Goal: Information Seeking & Learning: Stay updated

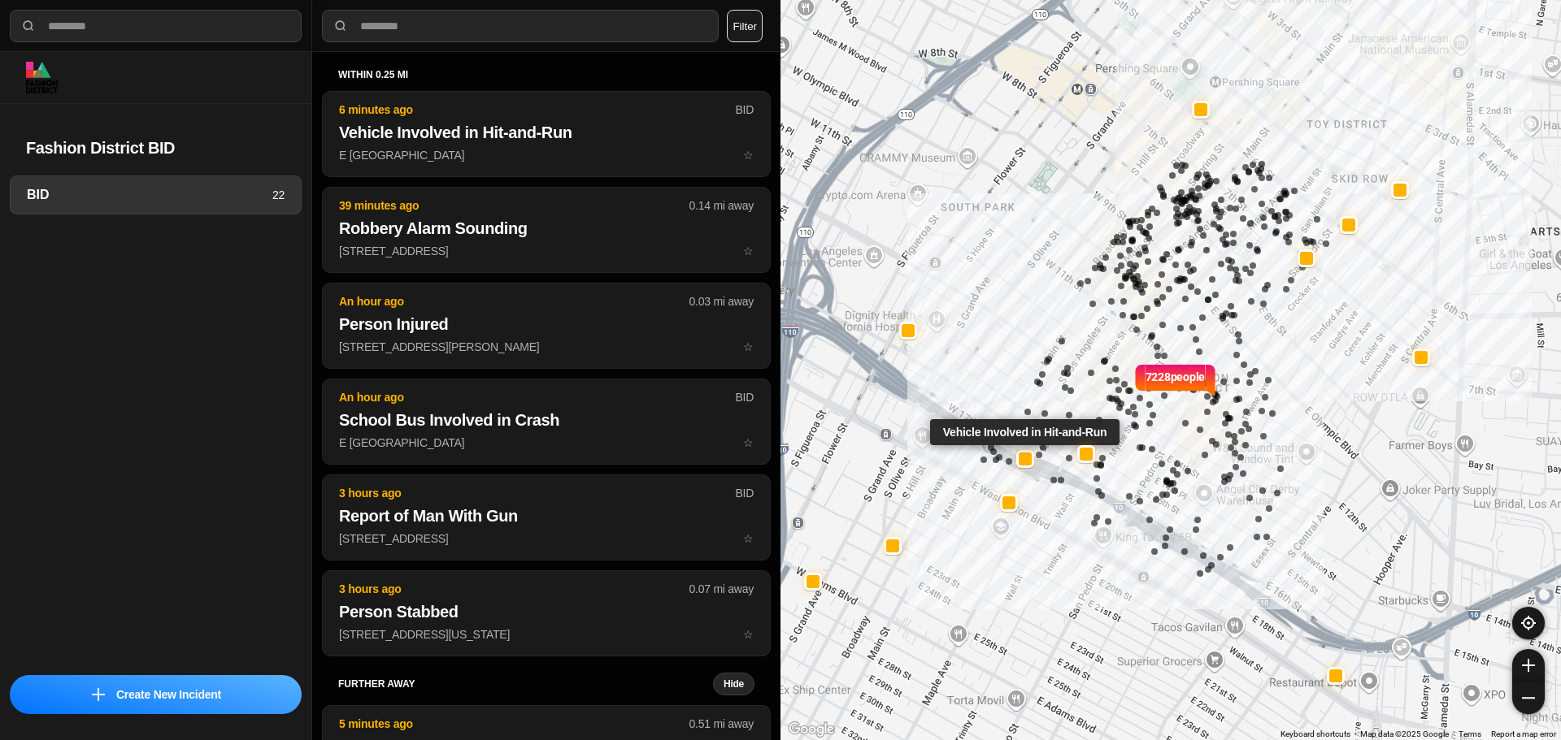
select select "*"
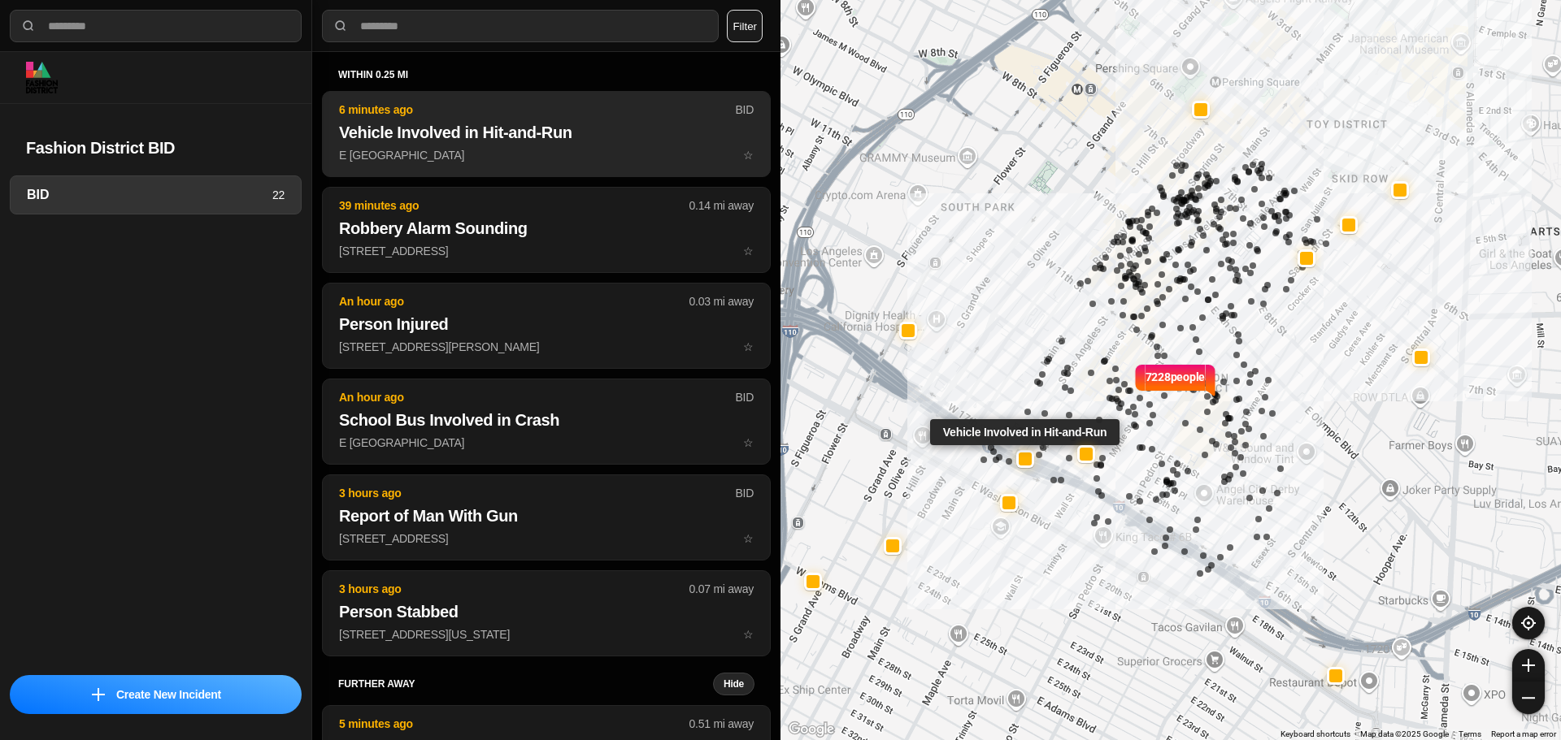
click at [580, 133] on h2 "Vehicle Involved in Hit-and-Run" at bounding box center [546, 132] width 415 height 23
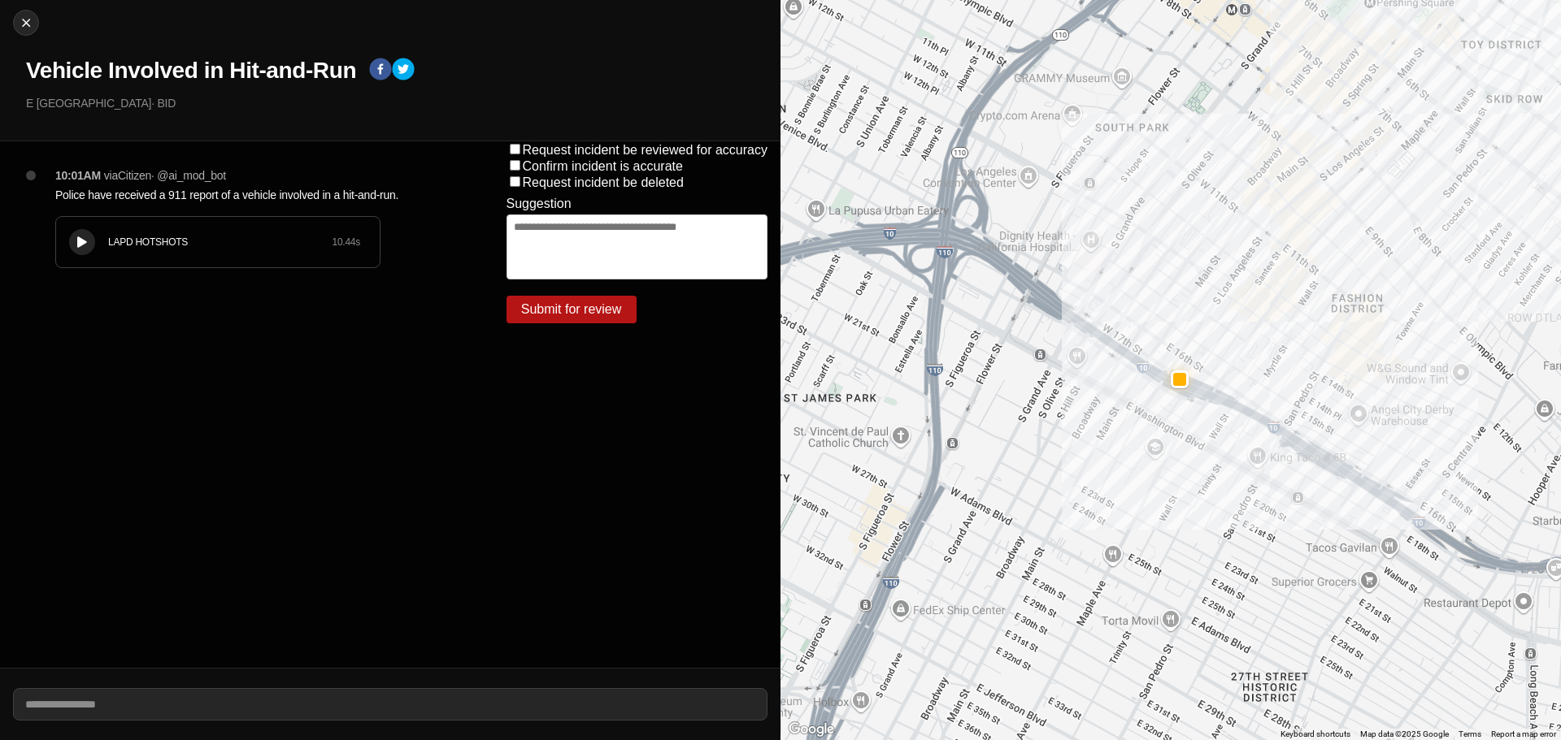
click at [97, 229] on div "LAPD HOTSHOTS 10.44 s" at bounding box center [218, 242] width 324 height 50
click at [85, 245] on icon at bounding box center [82, 242] width 10 height 11
click at [29, 15] on img at bounding box center [26, 23] width 16 height 16
select select "*"
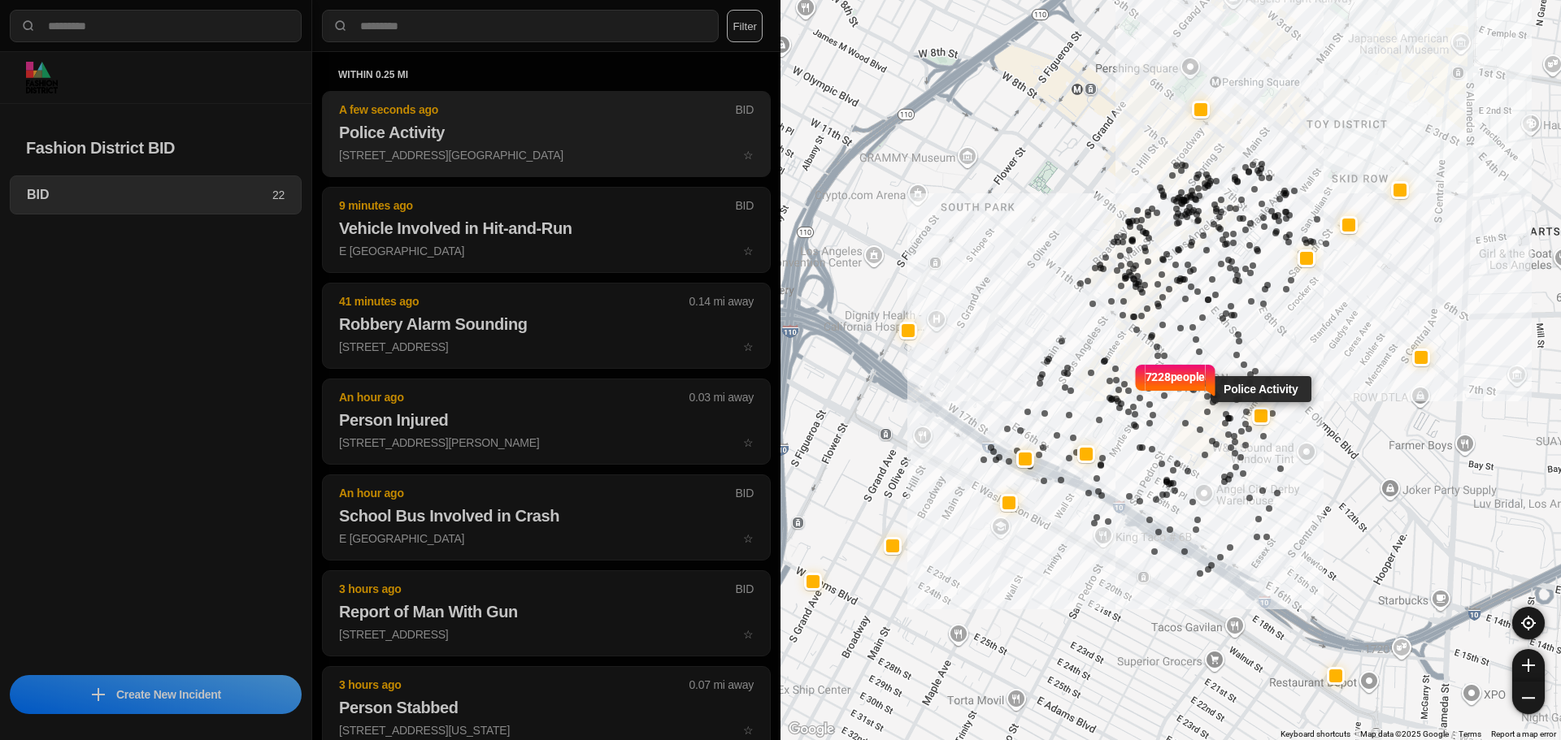
click at [557, 123] on h2 "Police Activity" at bounding box center [546, 132] width 415 height 23
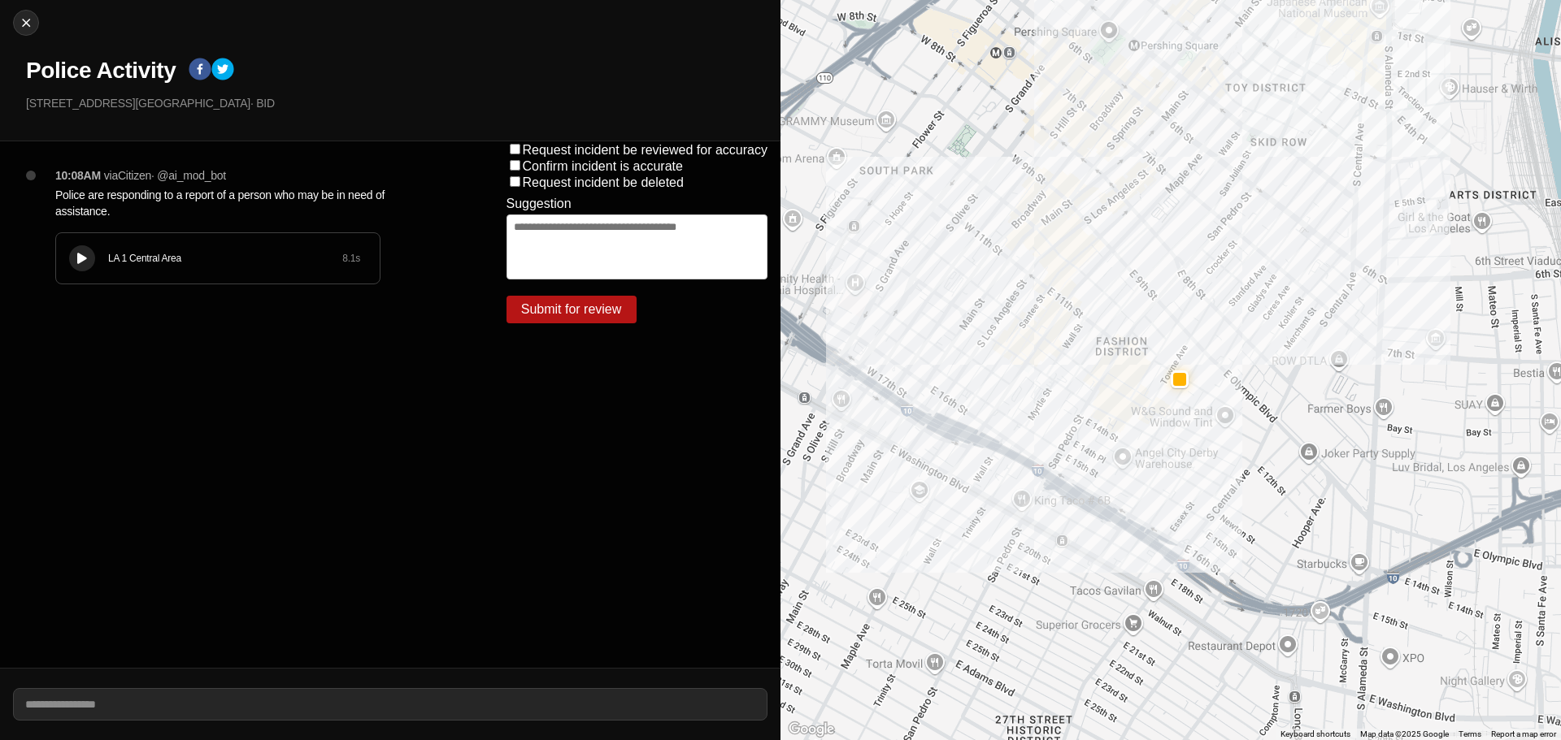
click at [111, 258] on div "LA 1 Central Area" at bounding box center [225, 258] width 234 height 13
click at [59, 262] on div "LA 1 Central Area 8.1 s" at bounding box center [218, 258] width 324 height 50
click at [57, 278] on div "LA 1 Central Area 8.1 s" at bounding box center [218, 258] width 324 height 50
click at [64, 274] on div "LA 1 Central Area 8.1 s" at bounding box center [218, 258] width 324 height 50
click at [55, 277] on div "LA 1 Central Area 8.1 s" at bounding box center [217, 258] width 325 height 52
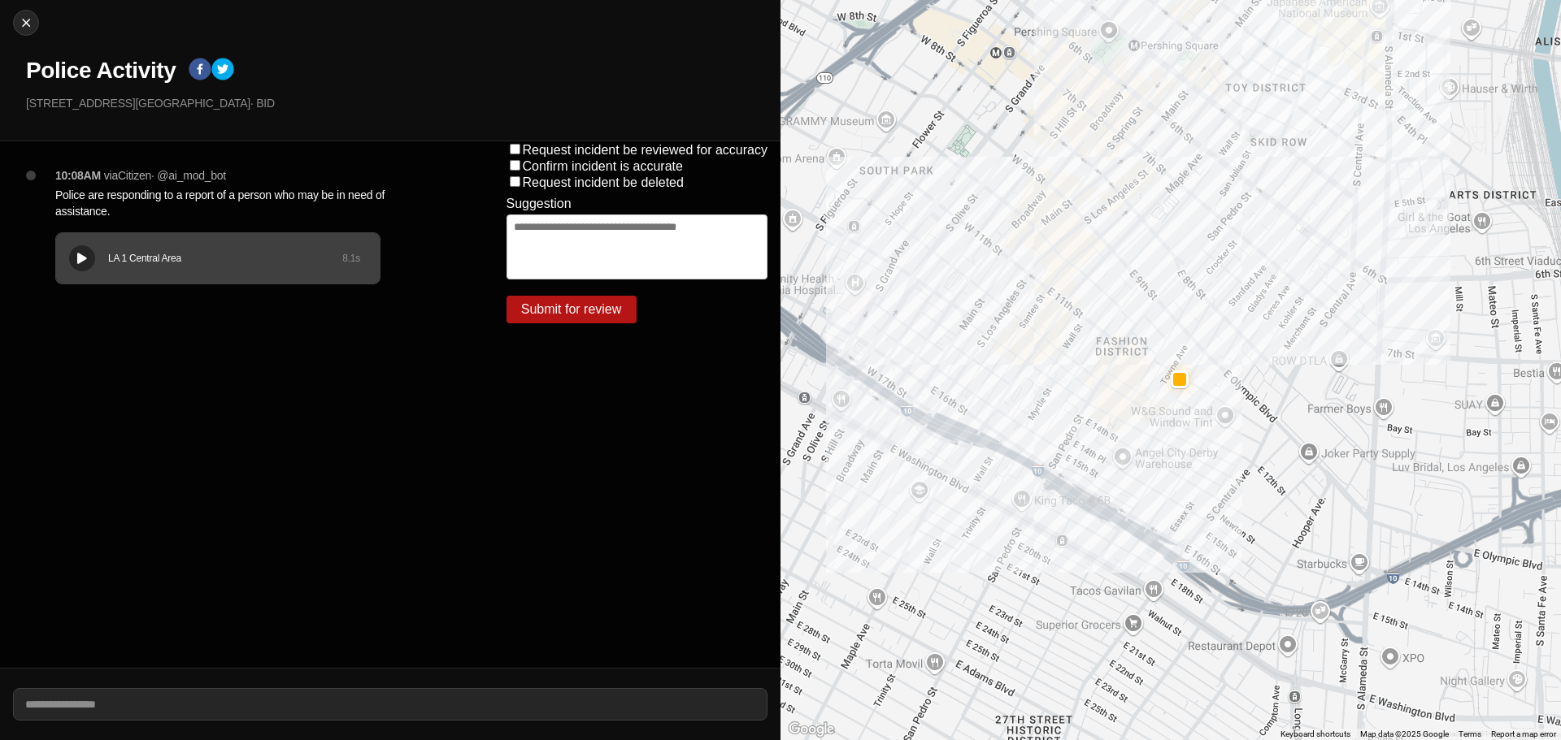
click at [79, 263] on icon at bounding box center [82, 259] width 10 height 11
click at [76, 247] on button at bounding box center [82, 258] width 26 height 26
click at [89, 273] on div "LA 1 Central Area 8.1 s" at bounding box center [218, 258] width 324 height 50
click at [87, 276] on div "LA 1 Central Area 8.1 s" at bounding box center [218, 258] width 324 height 50
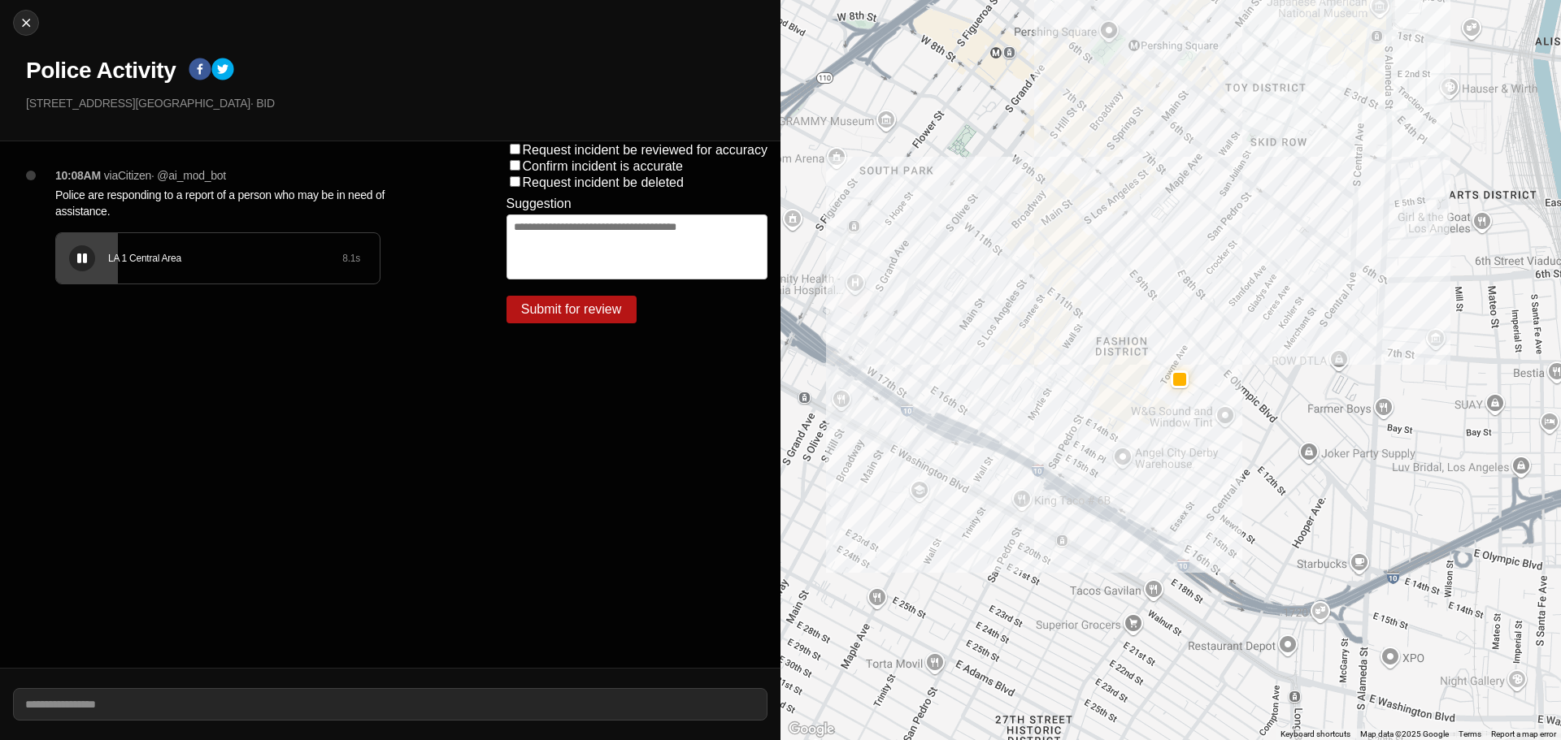
click at [83, 278] on div "LA 1 Central Area 8.1 s" at bounding box center [218, 258] width 324 height 50
click at [76, 278] on div "LA 1 Central Area 8.1 s" at bounding box center [218, 258] width 324 height 50
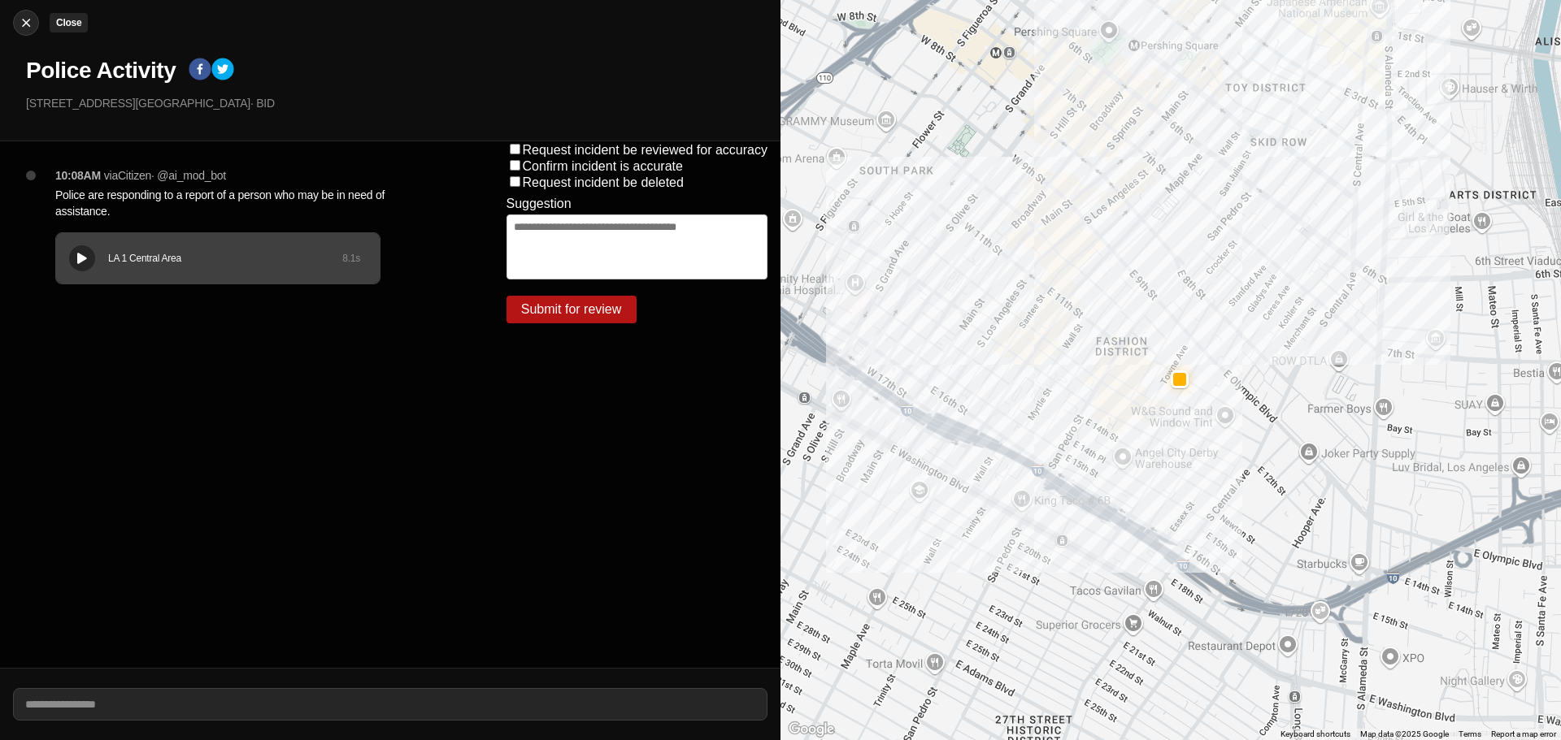
click at [23, 28] on img at bounding box center [26, 23] width 16 height 16
select select "*"
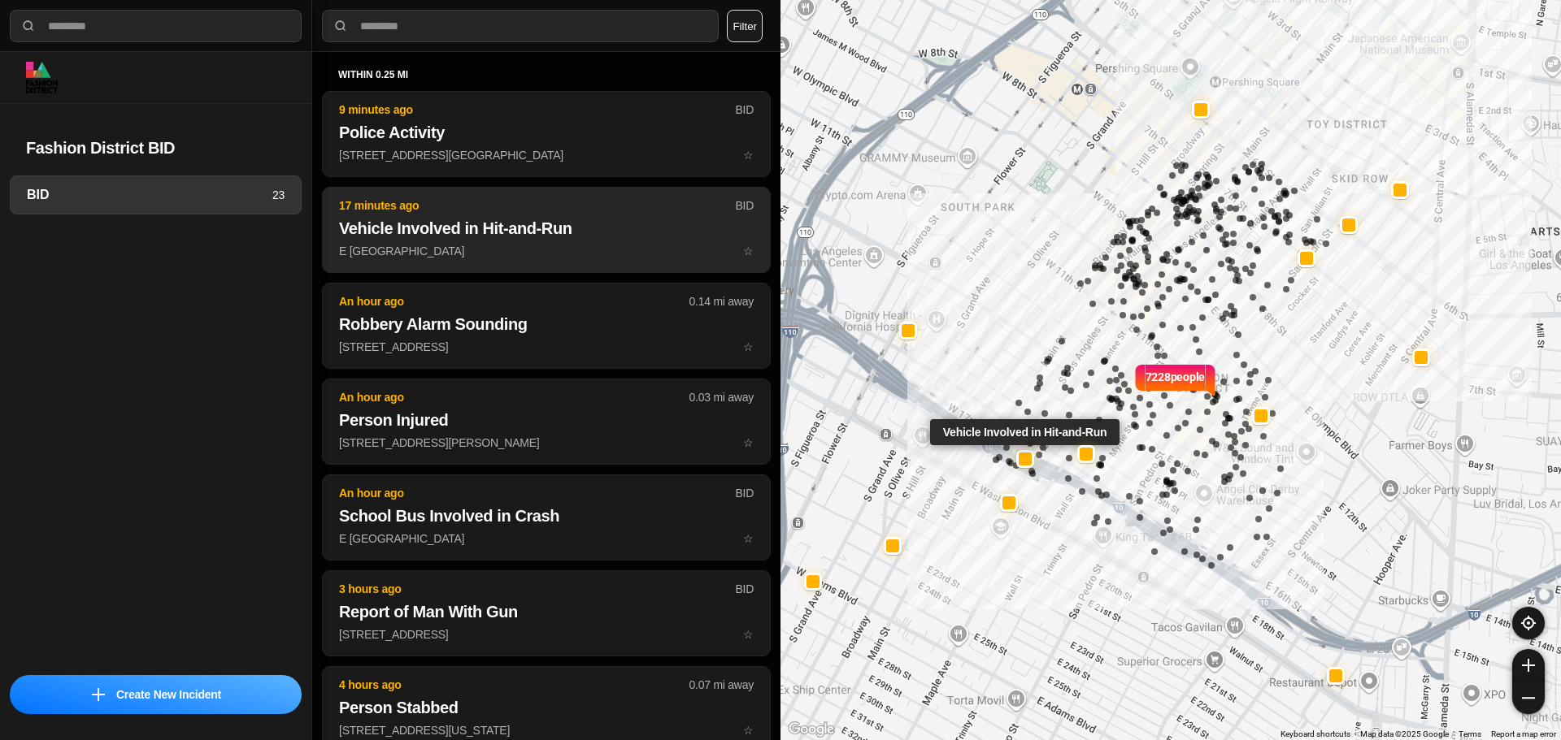
click at [608, 209] on p "17 minutes ago" at bounding box center [537, 206] width 396 height 16
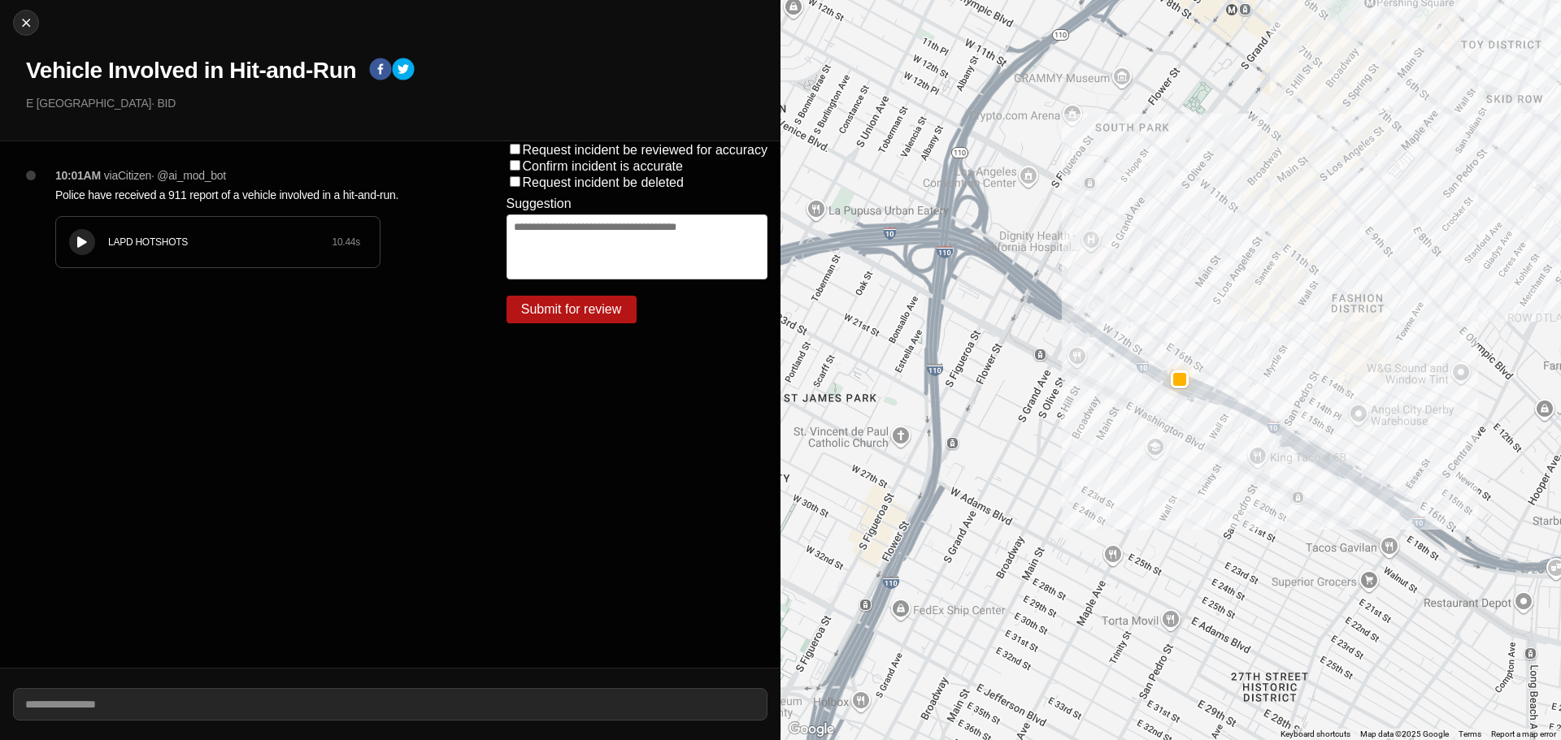
click at [67, 237] on div "LAPD HOTSHOTS 10.44 s" at bounding box center [218, 242] width 324 height 50
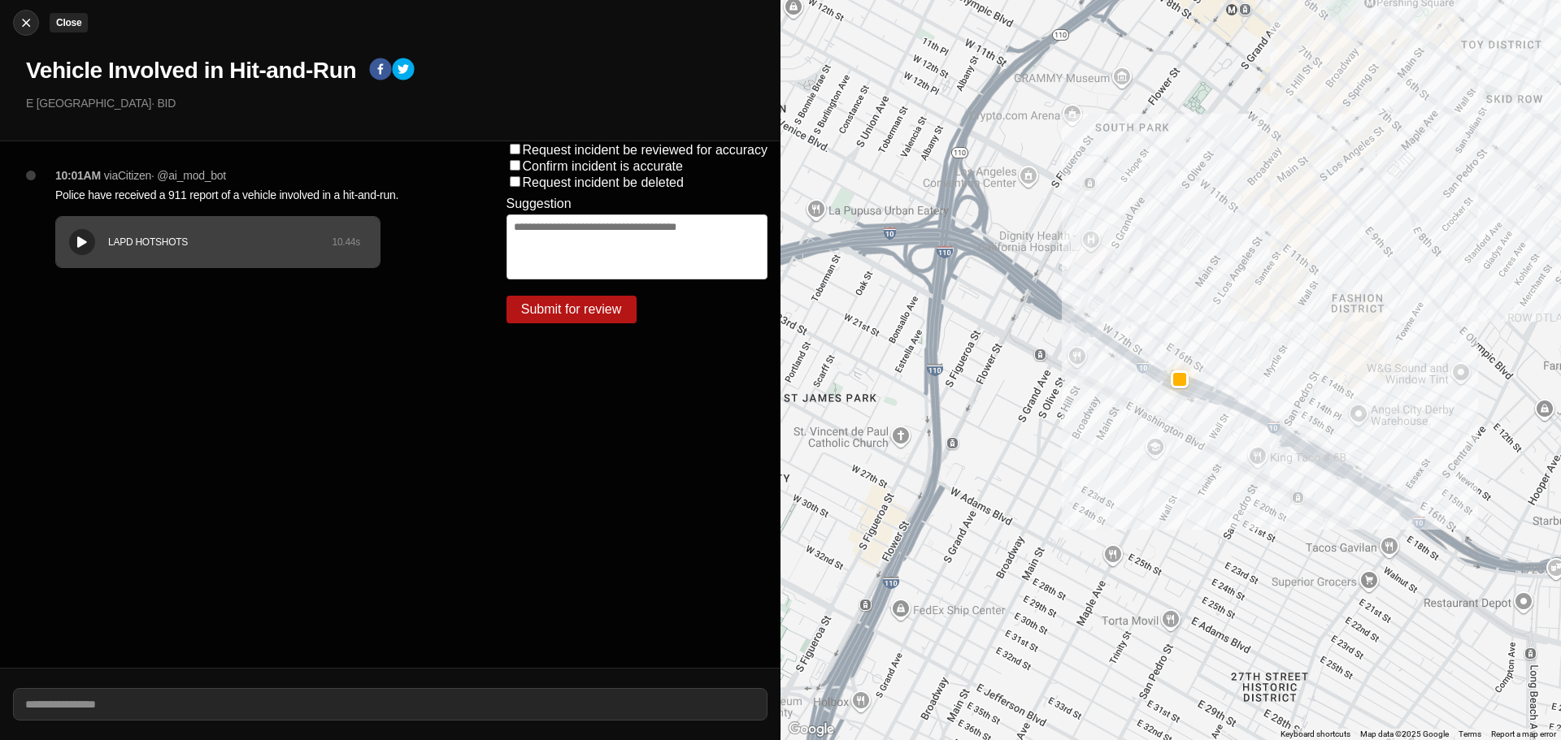
click at [27, 25] on img at bounding box center [26, 23] width 16 height 16
select select "*"
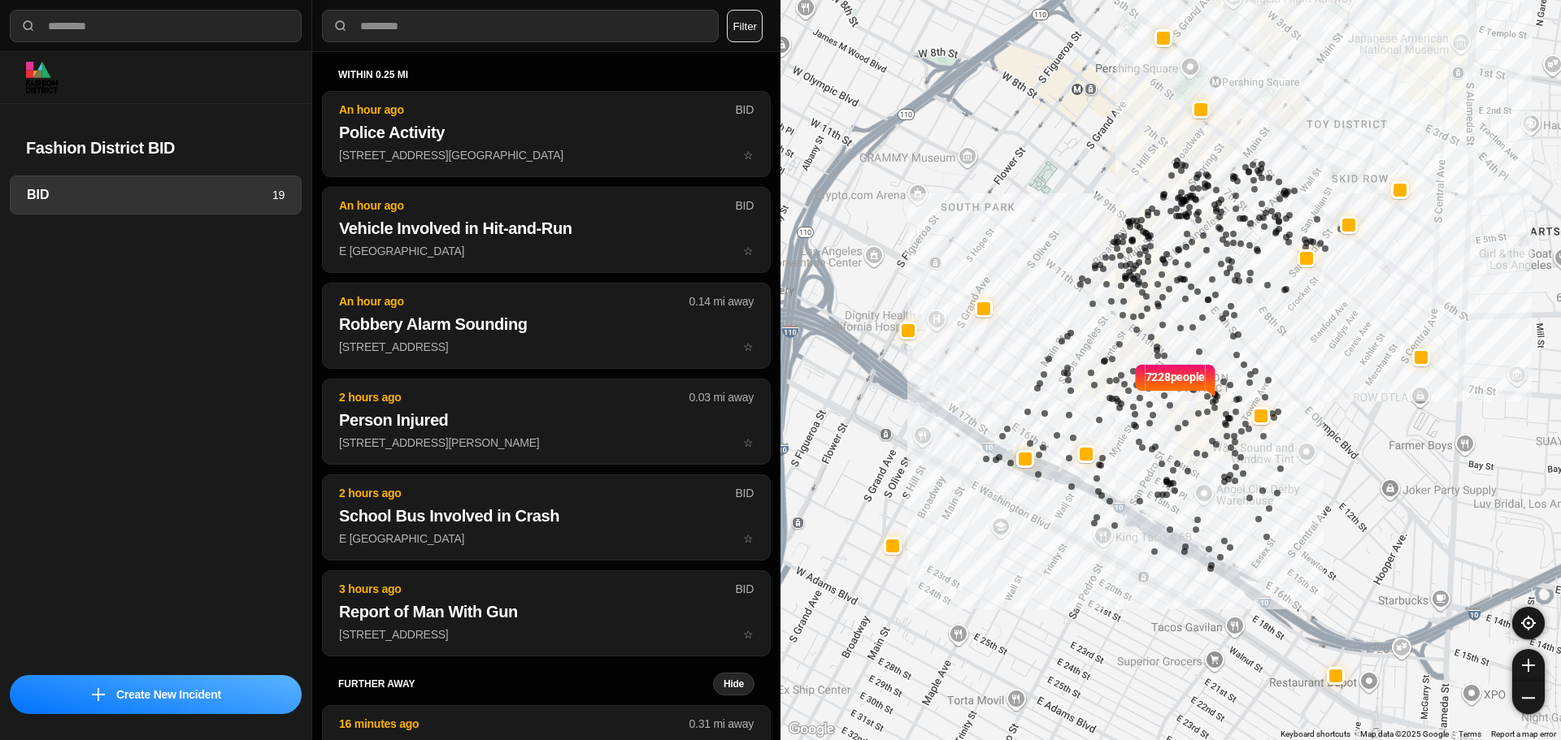
select select "*"
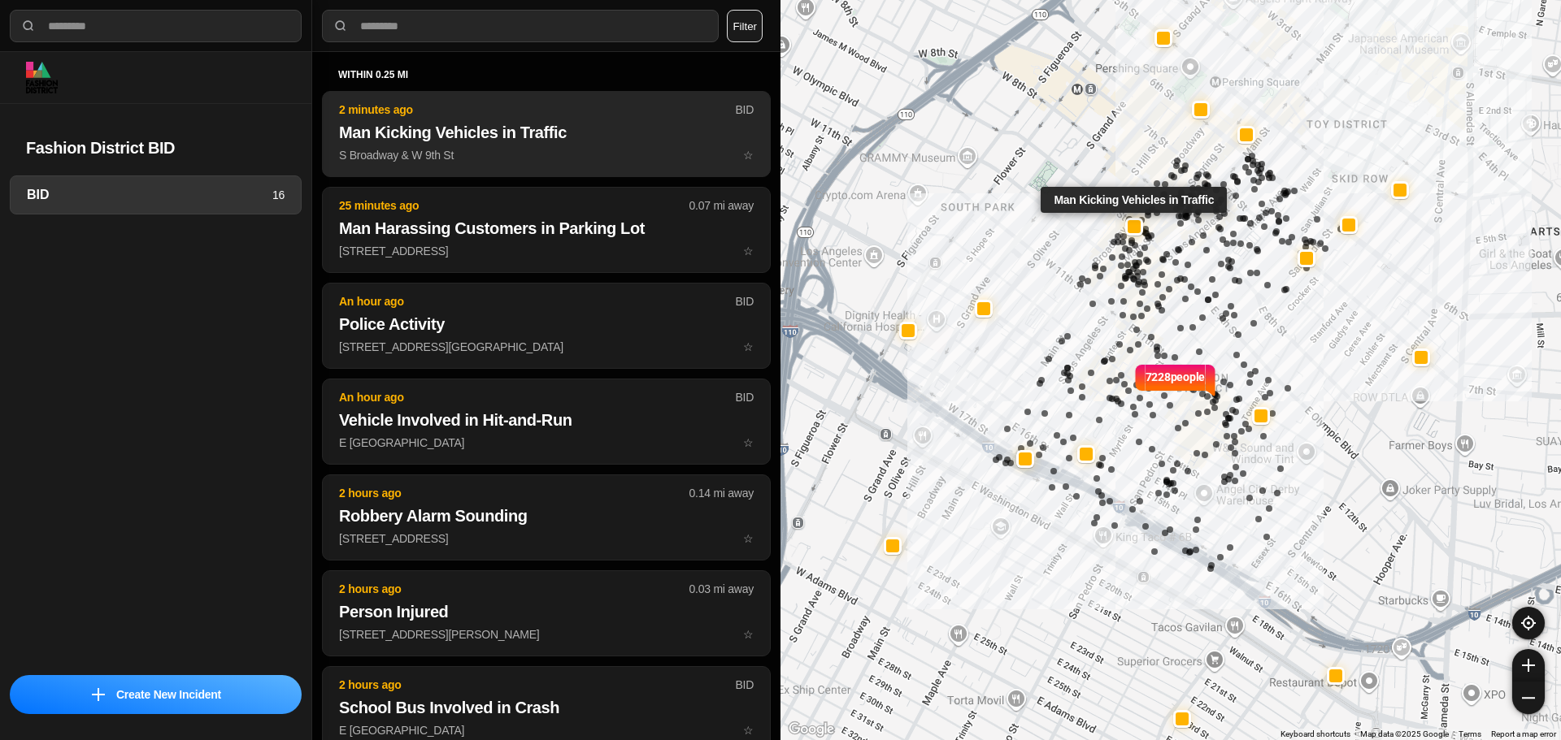
click at [549, 138] on h2 "Man Kicking Vehicles in Traffic" at bounding box center [546, 132] width 415 height 23
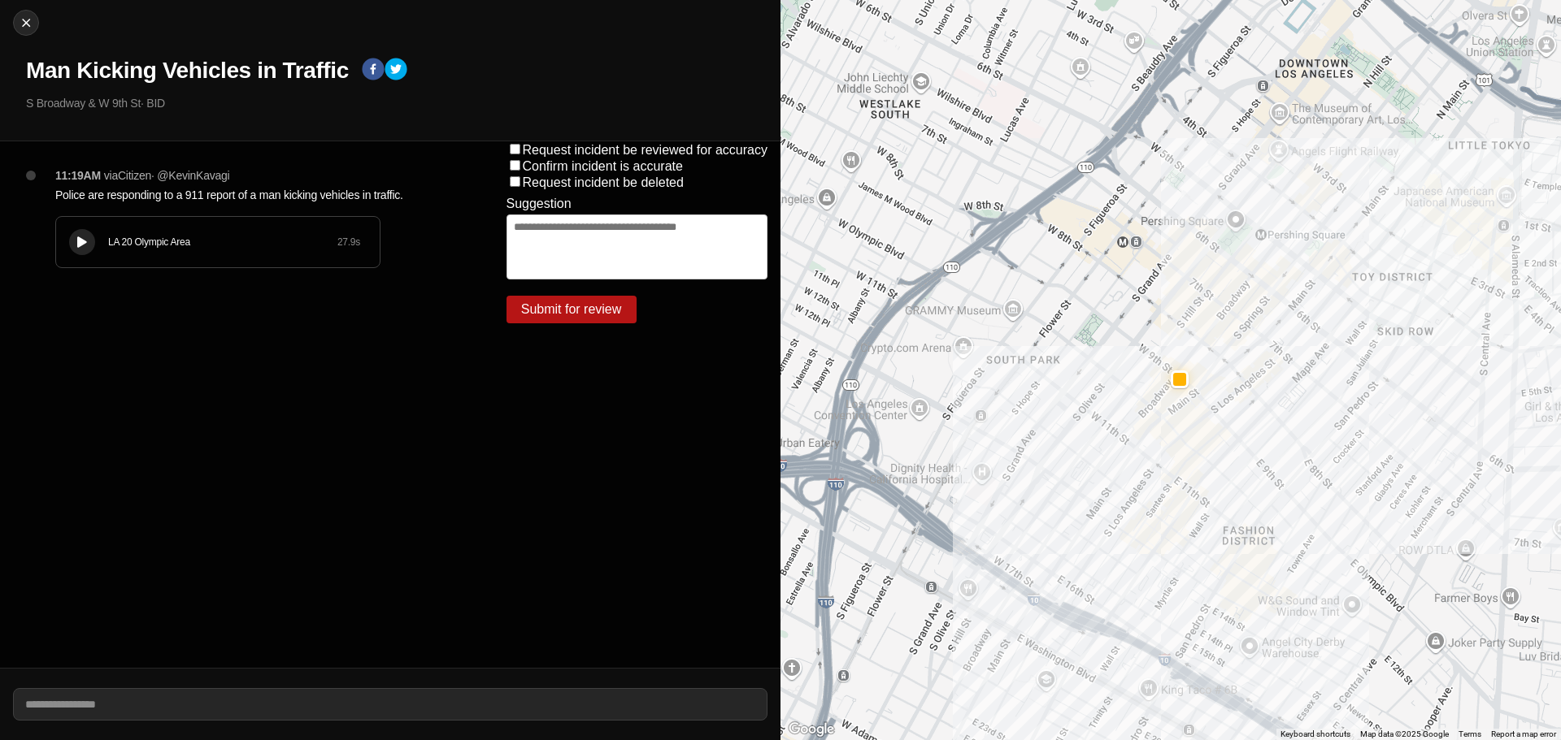
click at [91, 235] on button at bounding box center [82, 242] width 26 height 26
click at [76, 244] on div at bounding box center [82, 243] width 16 height 12
click at [90, 243] on button at bounding box center [82, 242] width 26 height 26
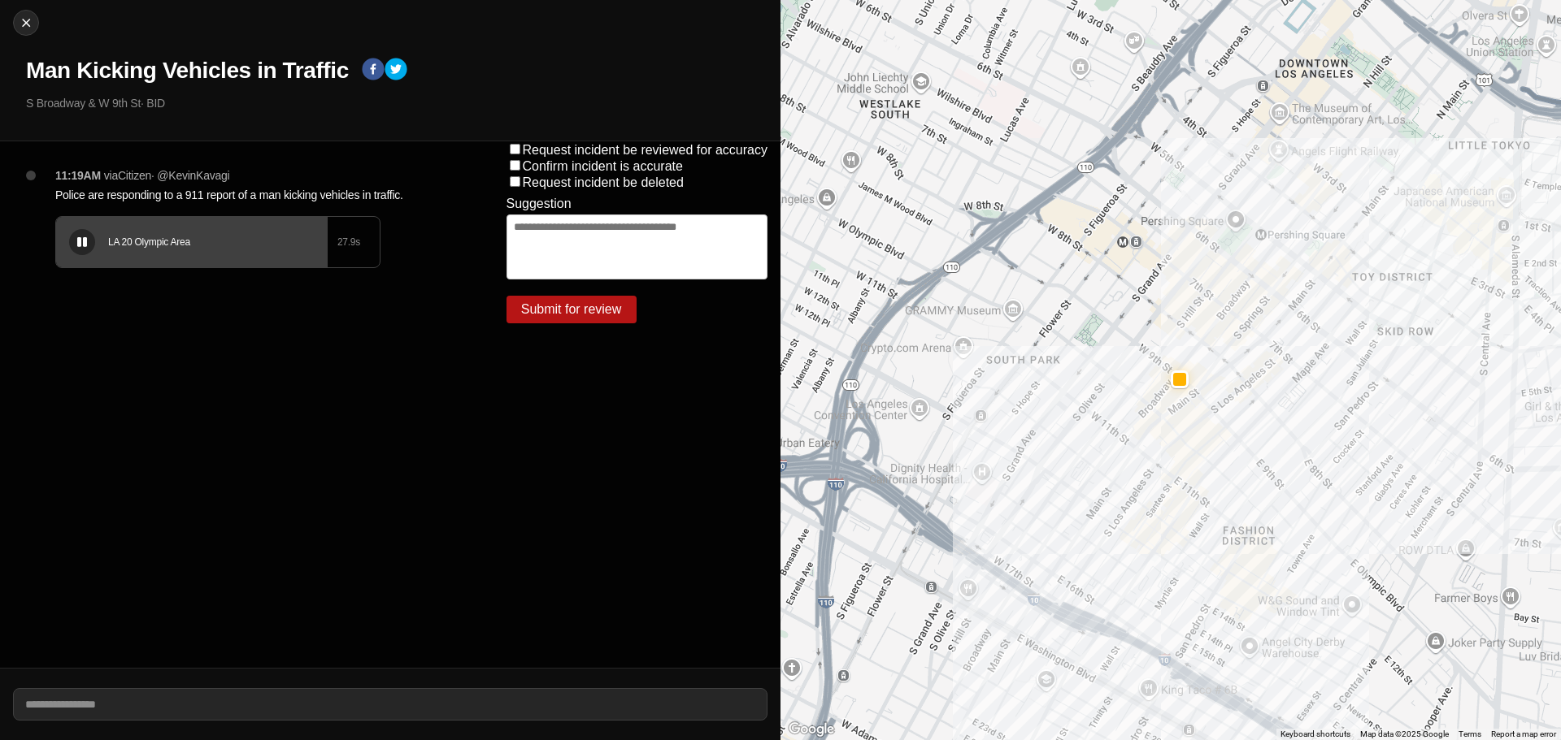
click at [86, 240] on icon at bounding box center [82, 242] width 10 height 11
click at [17, 21] on div at bounding box center [26, 23] width 24 height 16
select select "*"
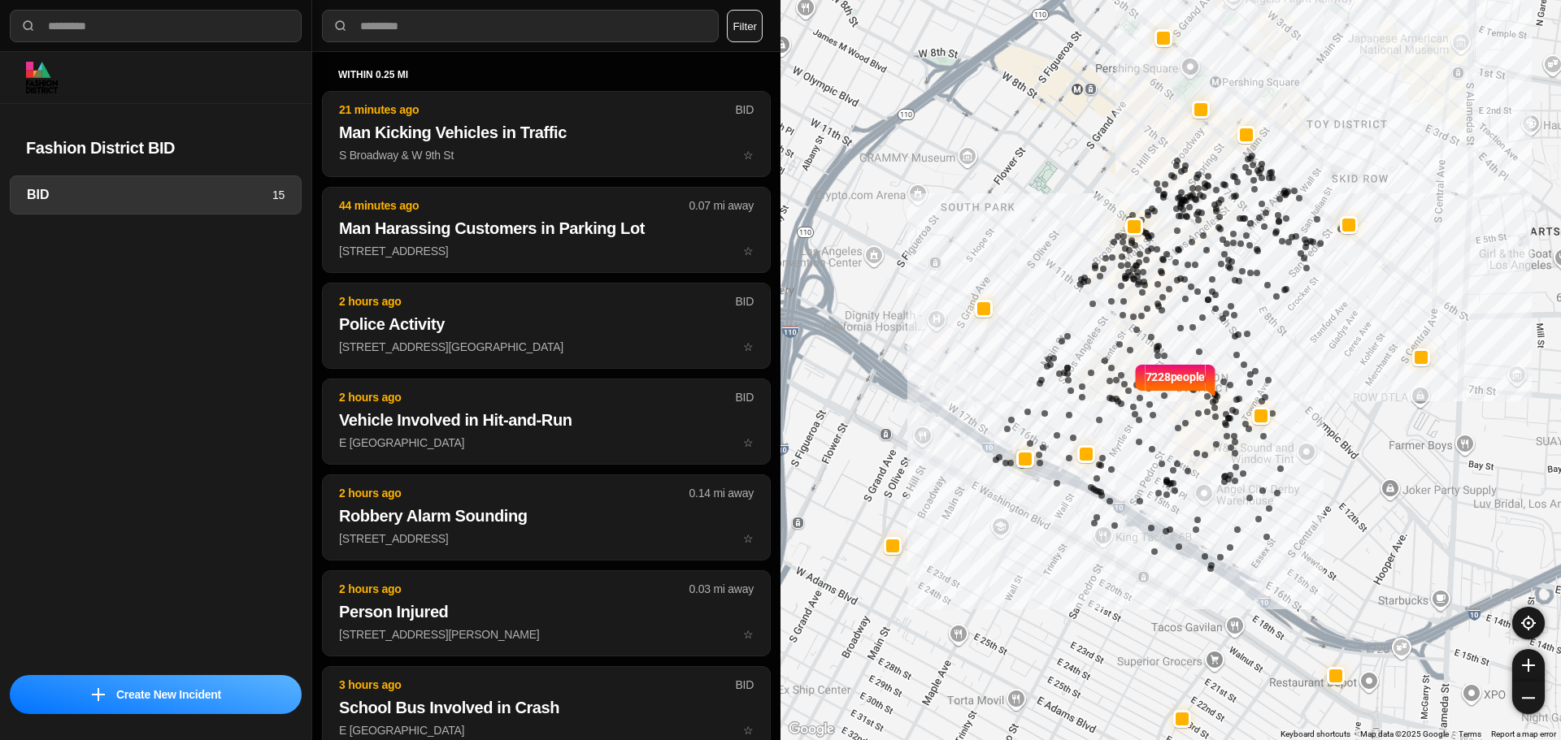
select select "*"
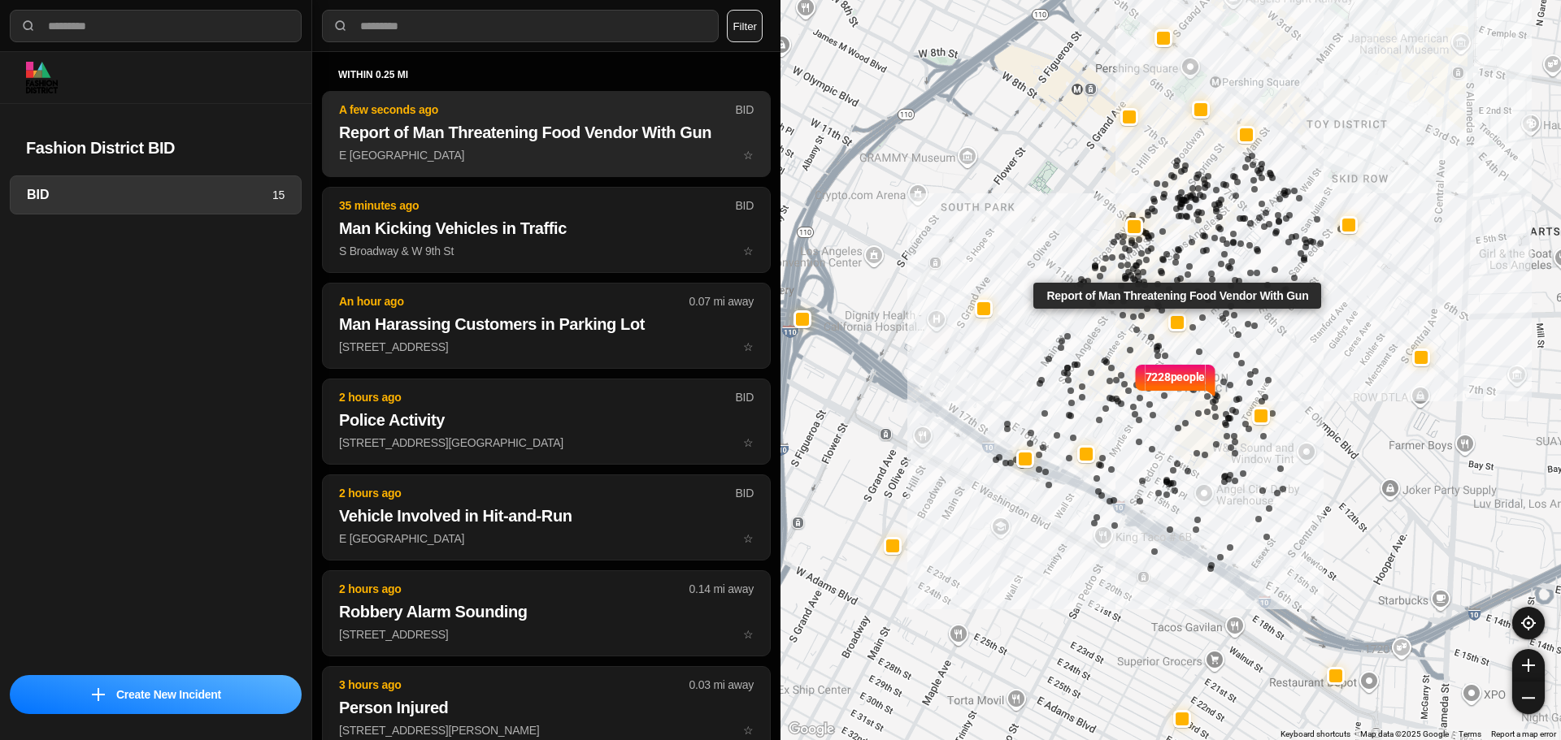
click at [619, 144] on button "A few seconds ago BID Report of Man Threatening Food Vendor With Gun E Olympic …" at bounding box center [546, 134] width 449 height 86
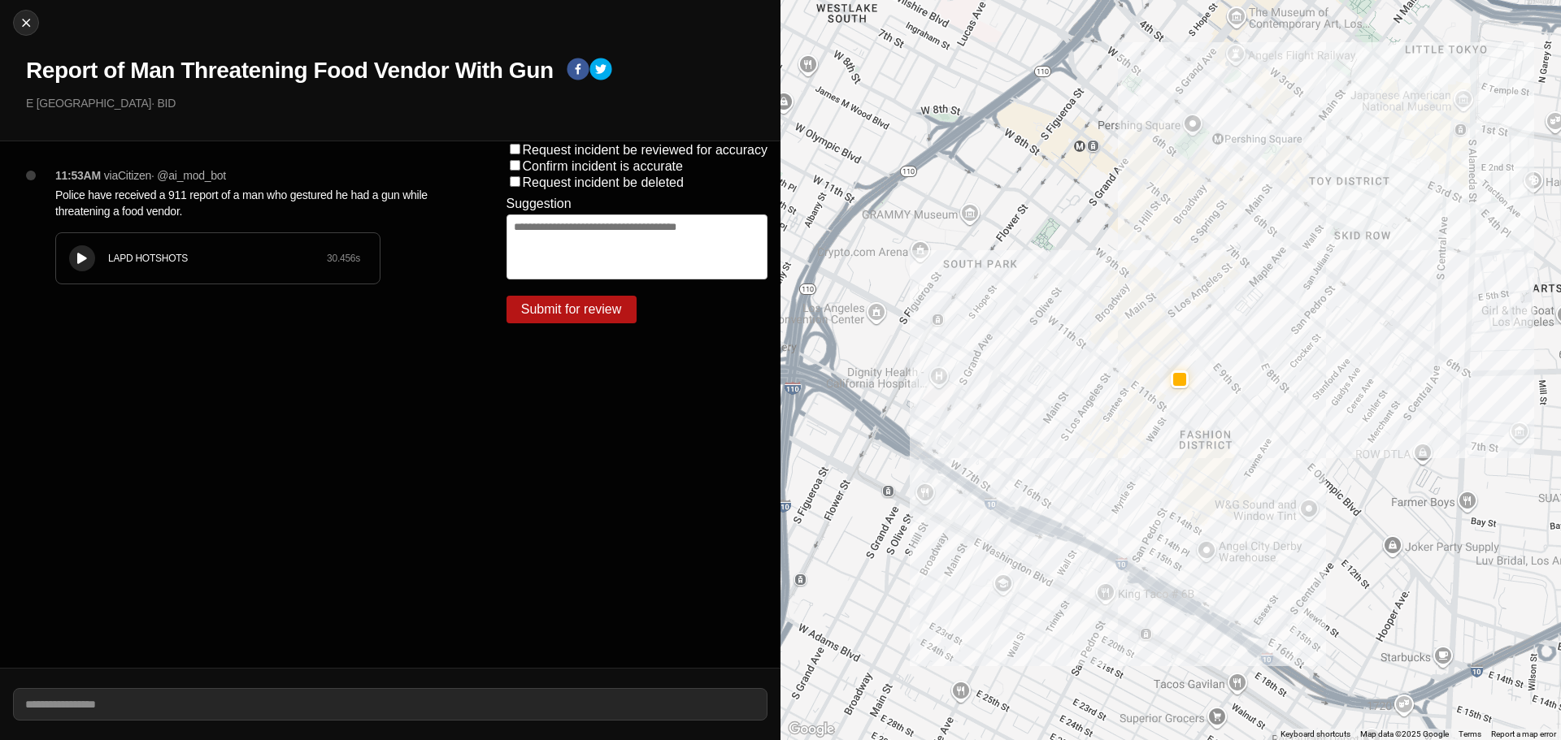
click at [65, 247] on div "LAPD HOTSHOTS 30.456 s" at bounding box center [218, 258] width 324 height 50
click at [117, 271] on div "LAPD HOTSHOTS 30.456 s" at bounding box center [218, 258] width 324 height 50
click at [81, 257] on icon at bounding box center [82, 259] width 10 height 11
click at [85, 261] on icon at bounding box center [82, 259] width 10 height 11
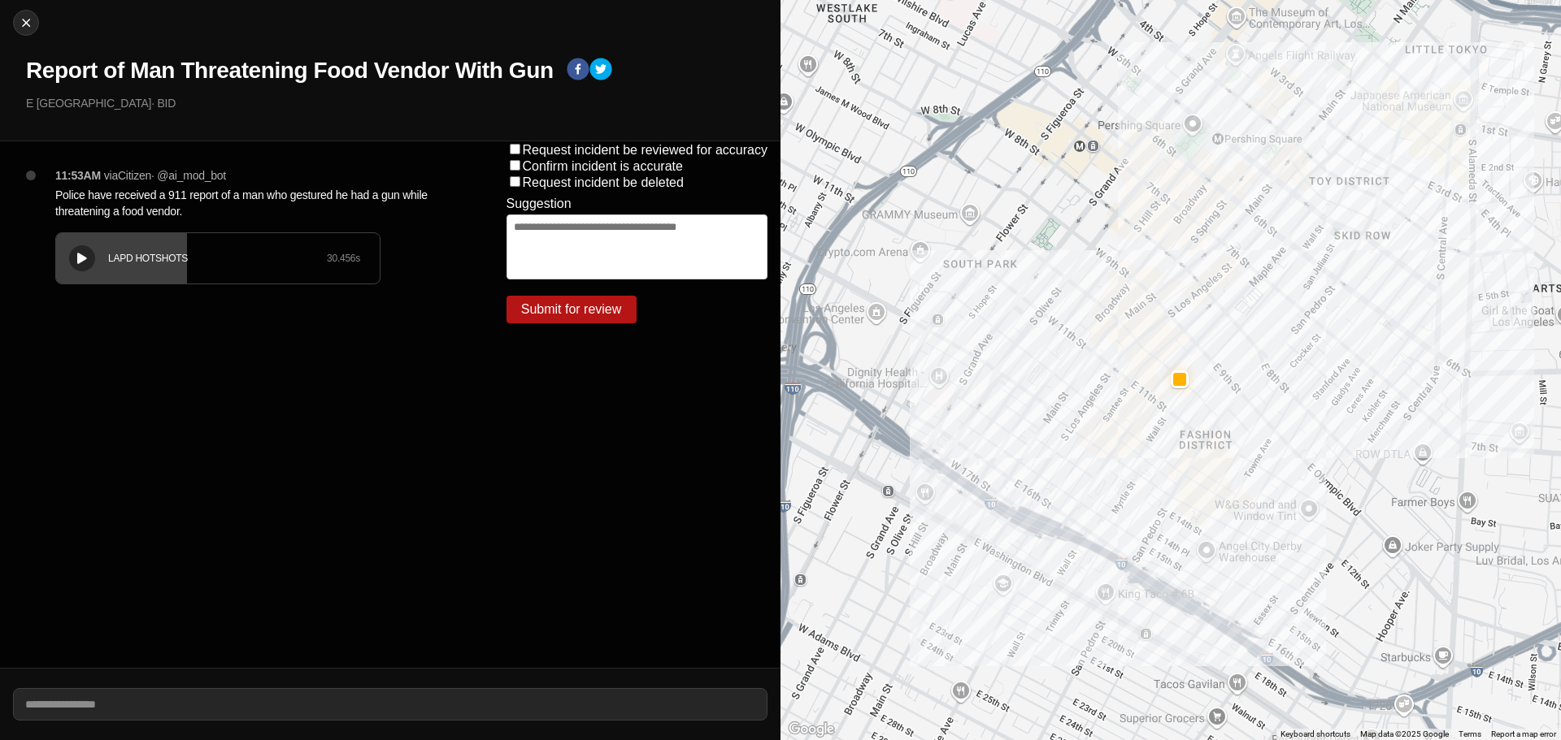
click at [111, 273] on div "LAPD HOTSHOTS 30.456 s" at bounding box center [218, 258] width 324 height 50
click at [78, 258] on icon at bounding box center [82, 259] width 10 height 11
click at [26, 30] on img at bounding box center [26, 23] width 16 height 16
select select "*"
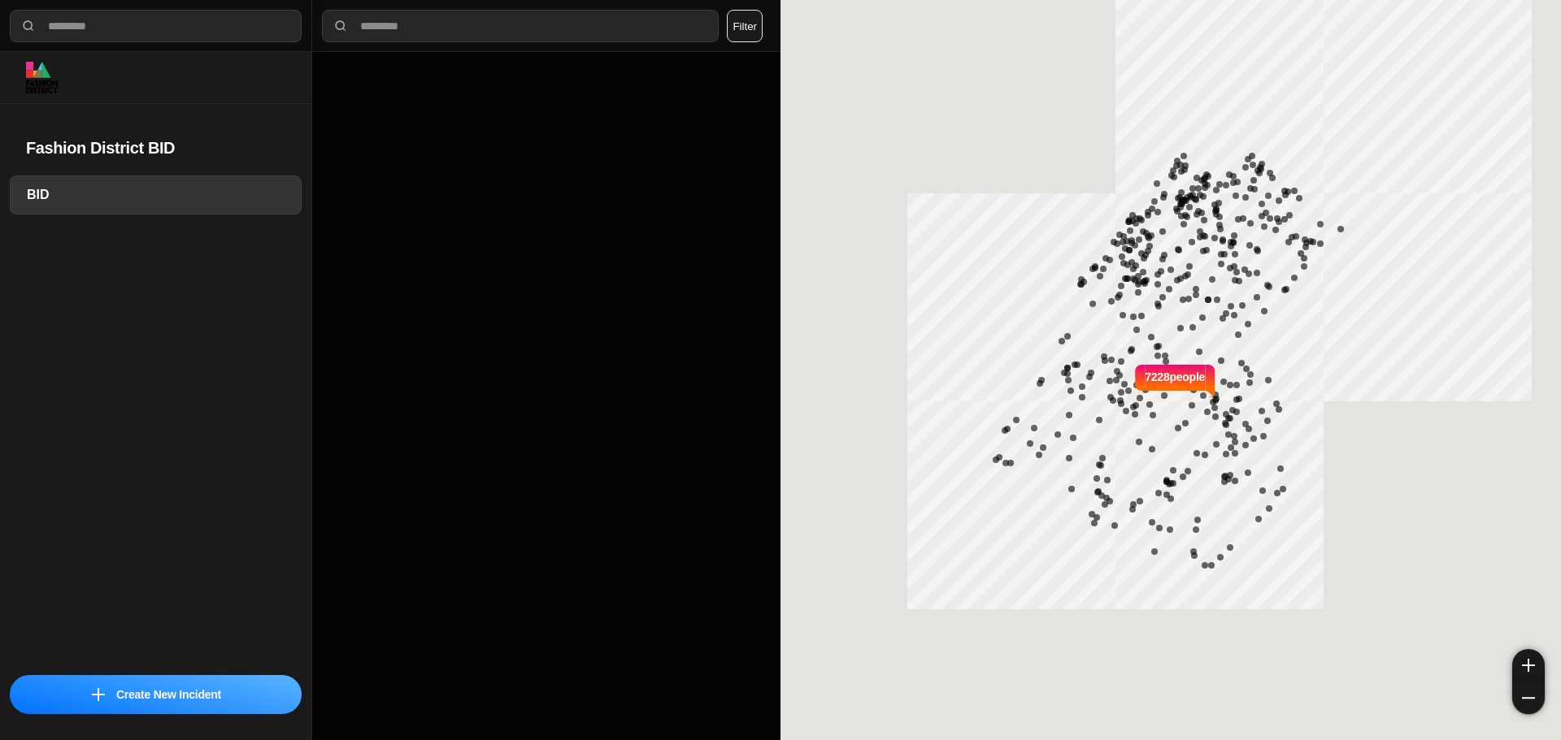
select select "*"
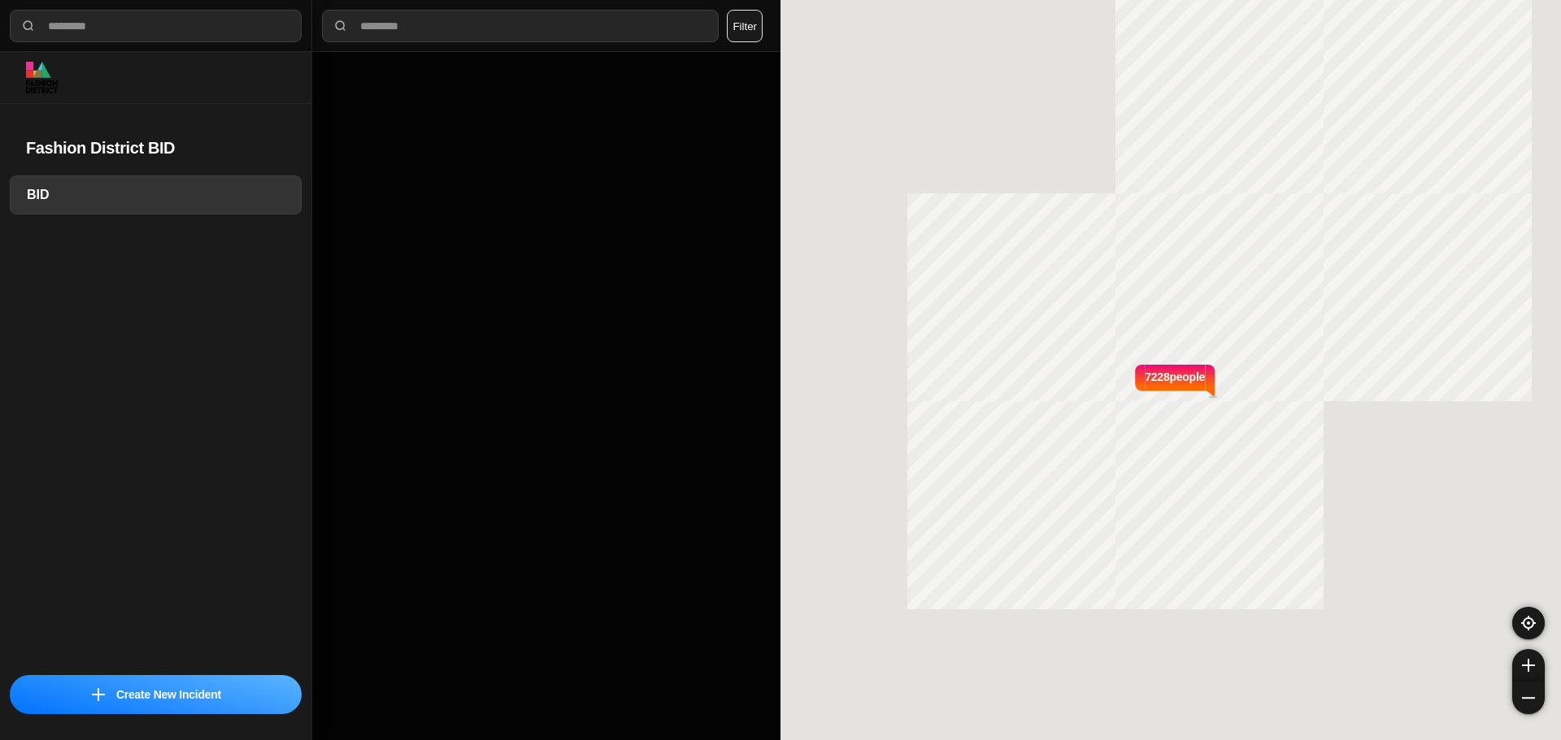
select select "*"
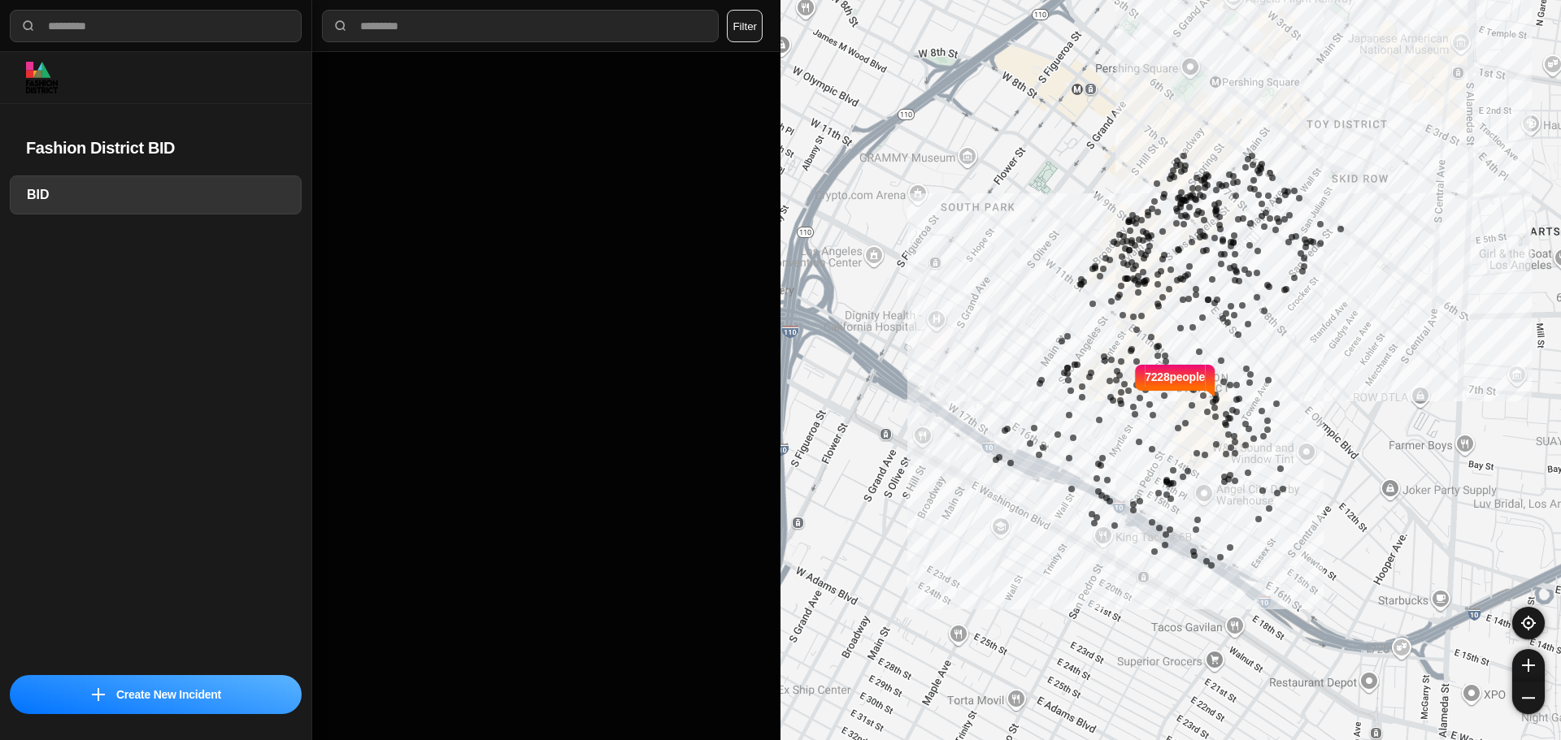
select select "*"
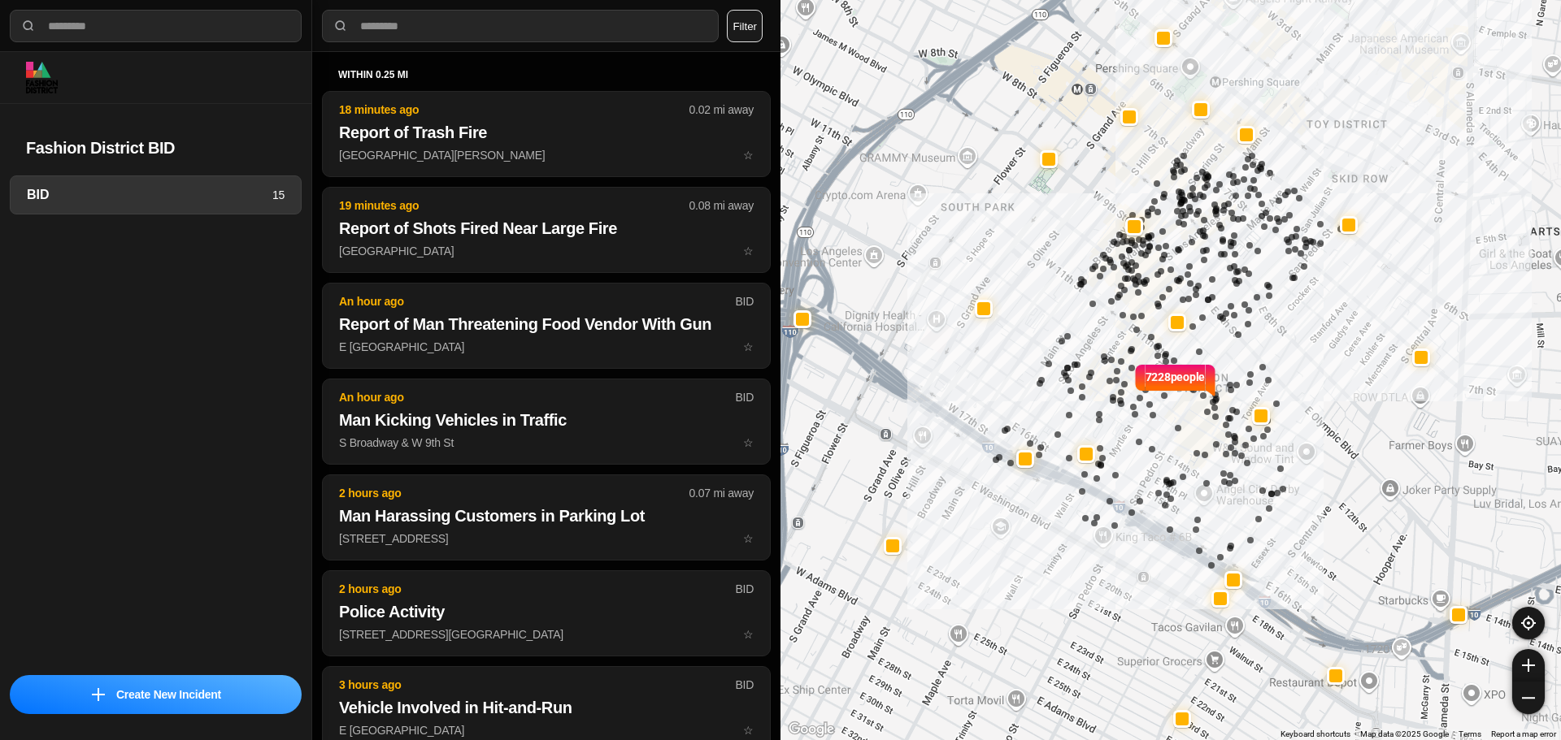
select select "*"
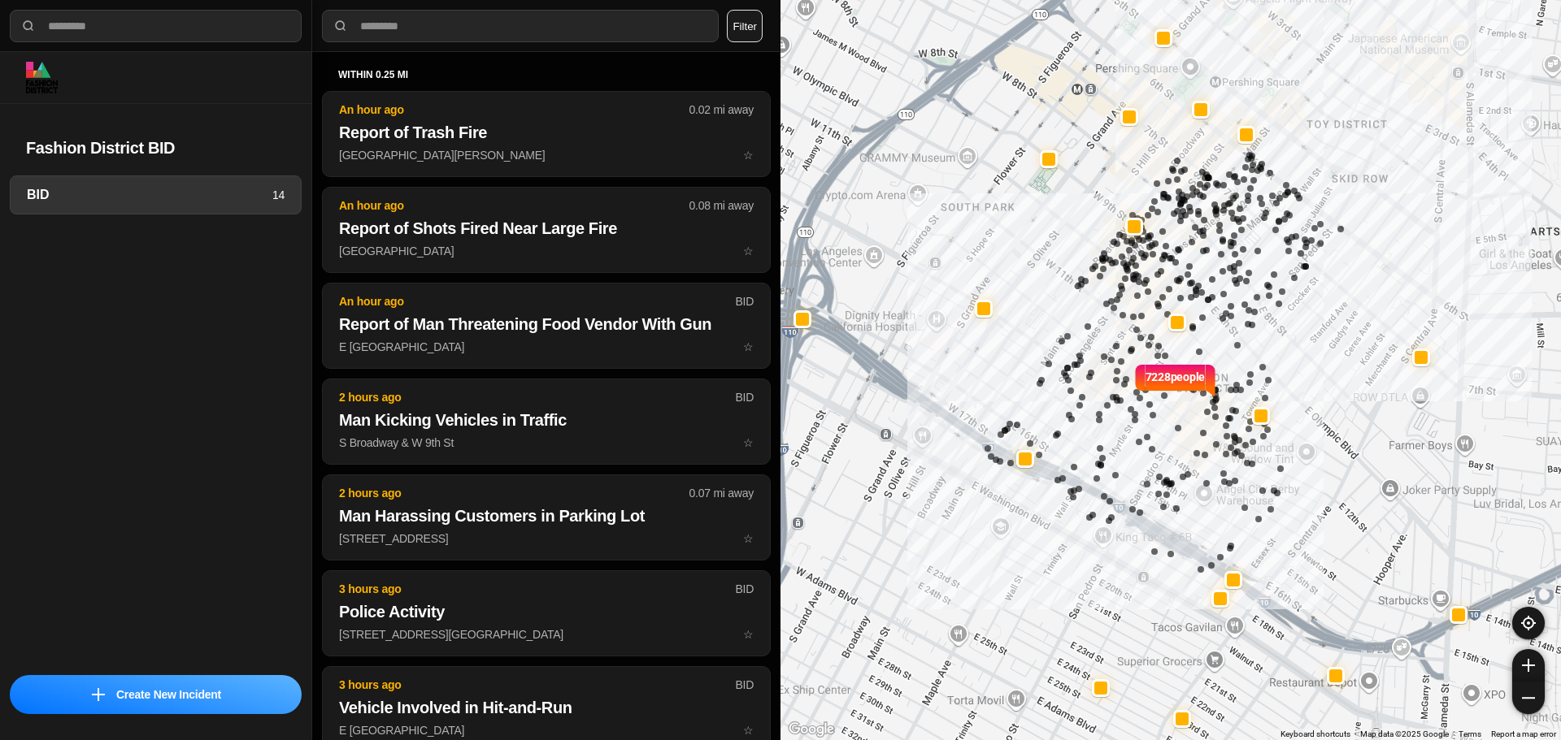
select select "*"
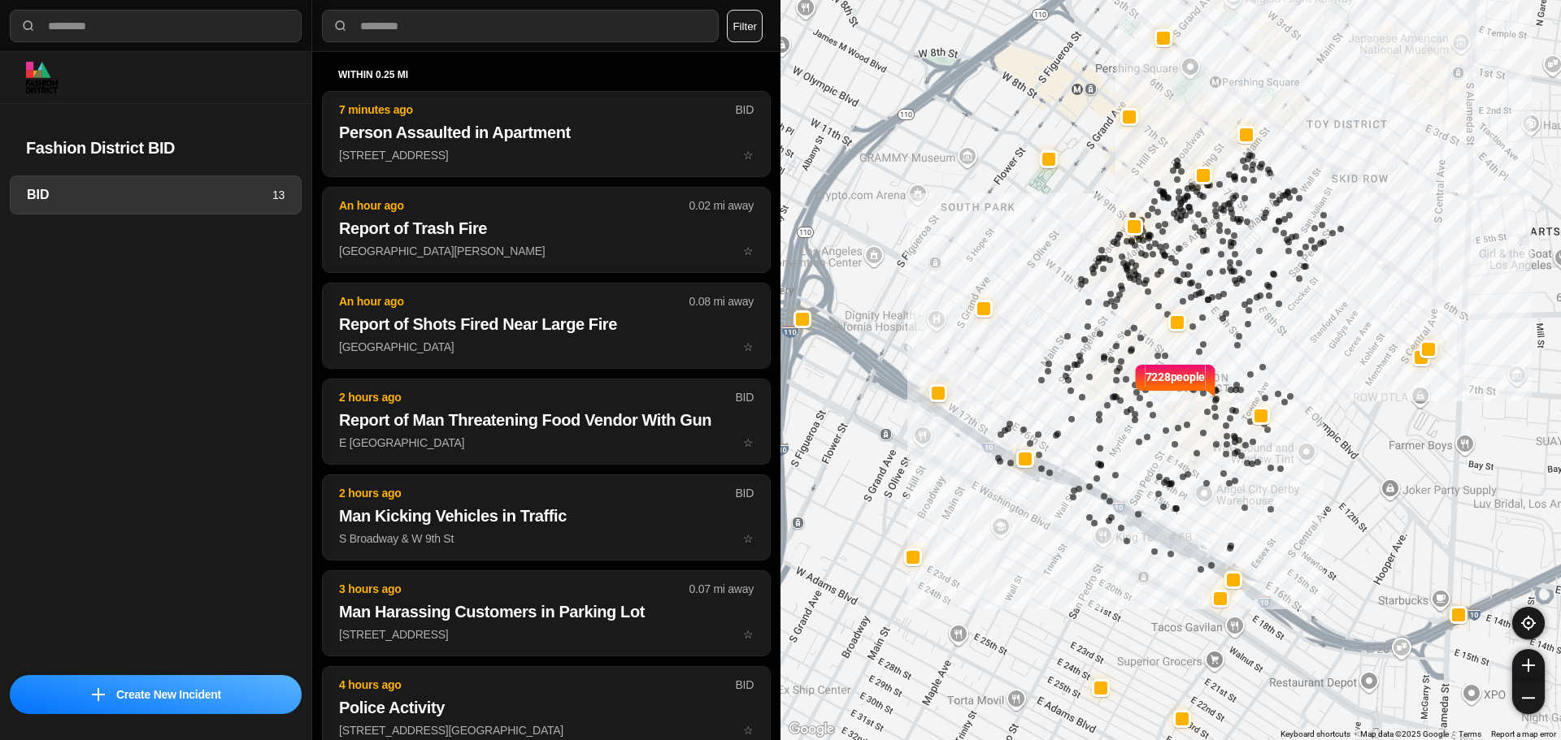
select select "*"
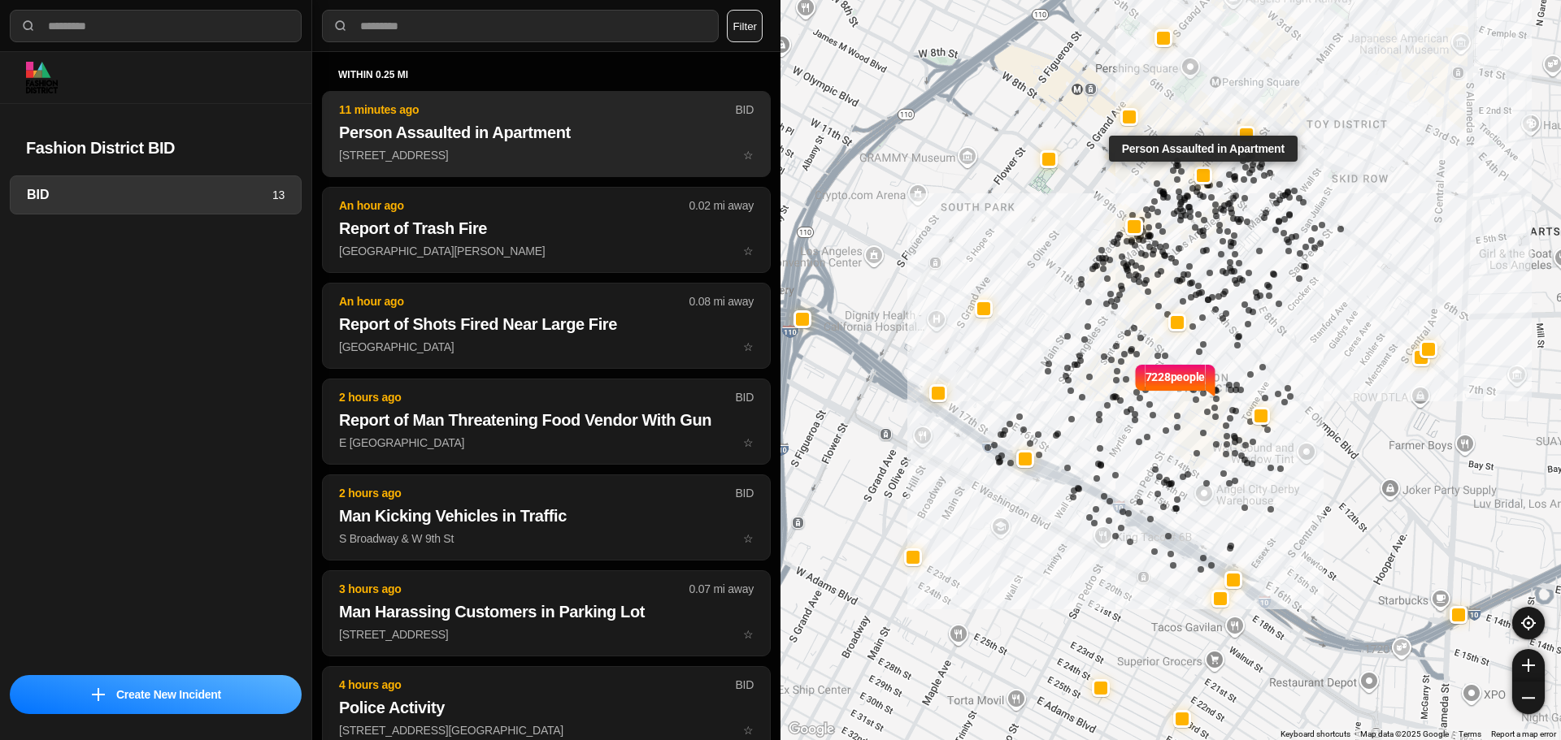
click at [654, 122] on h2 "Person Assaulted in Apartment" at bounding box center [546, 132] width 415 height 23
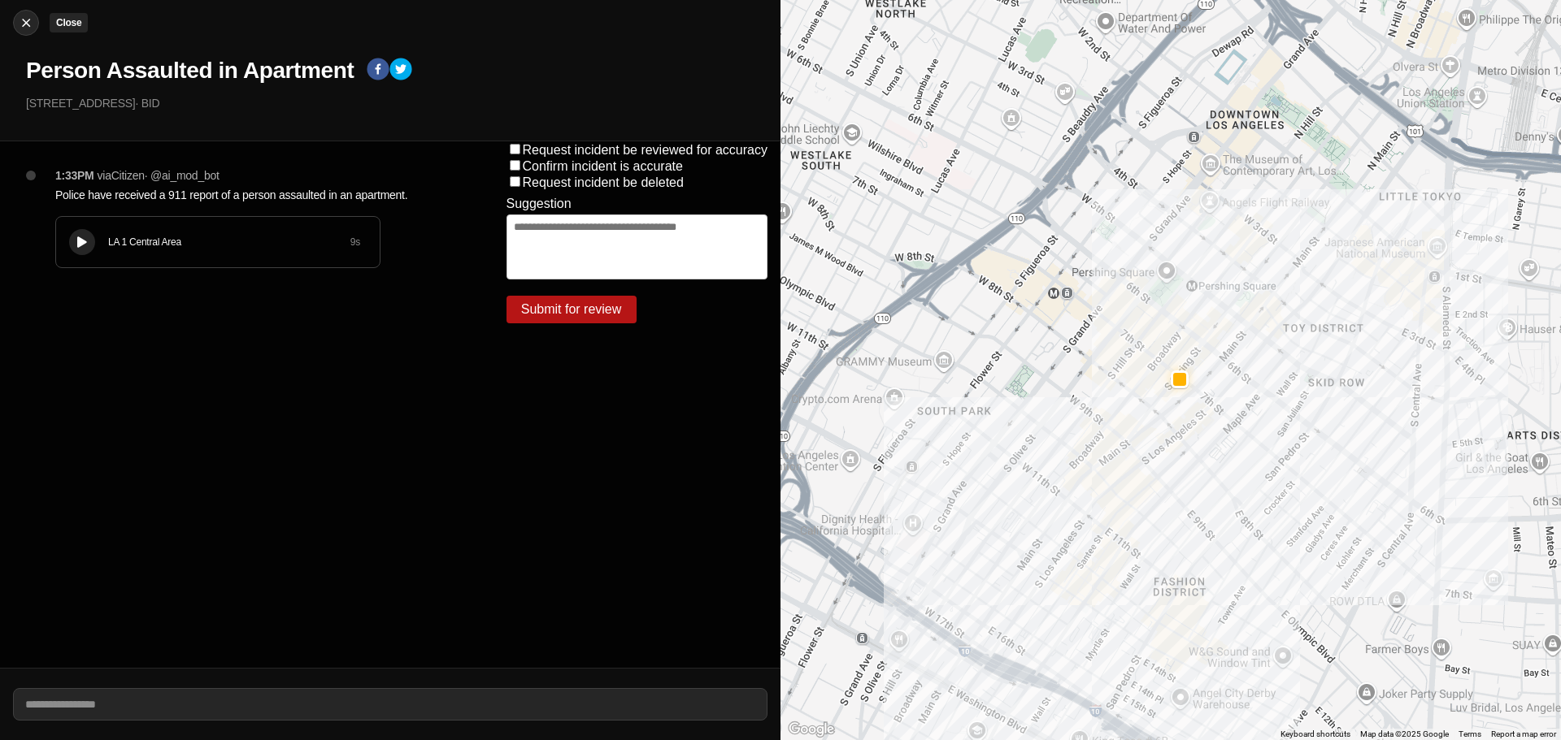
click at [14, 21] on div at bounding box center [26, 23] width 24 height 16
select select "*"
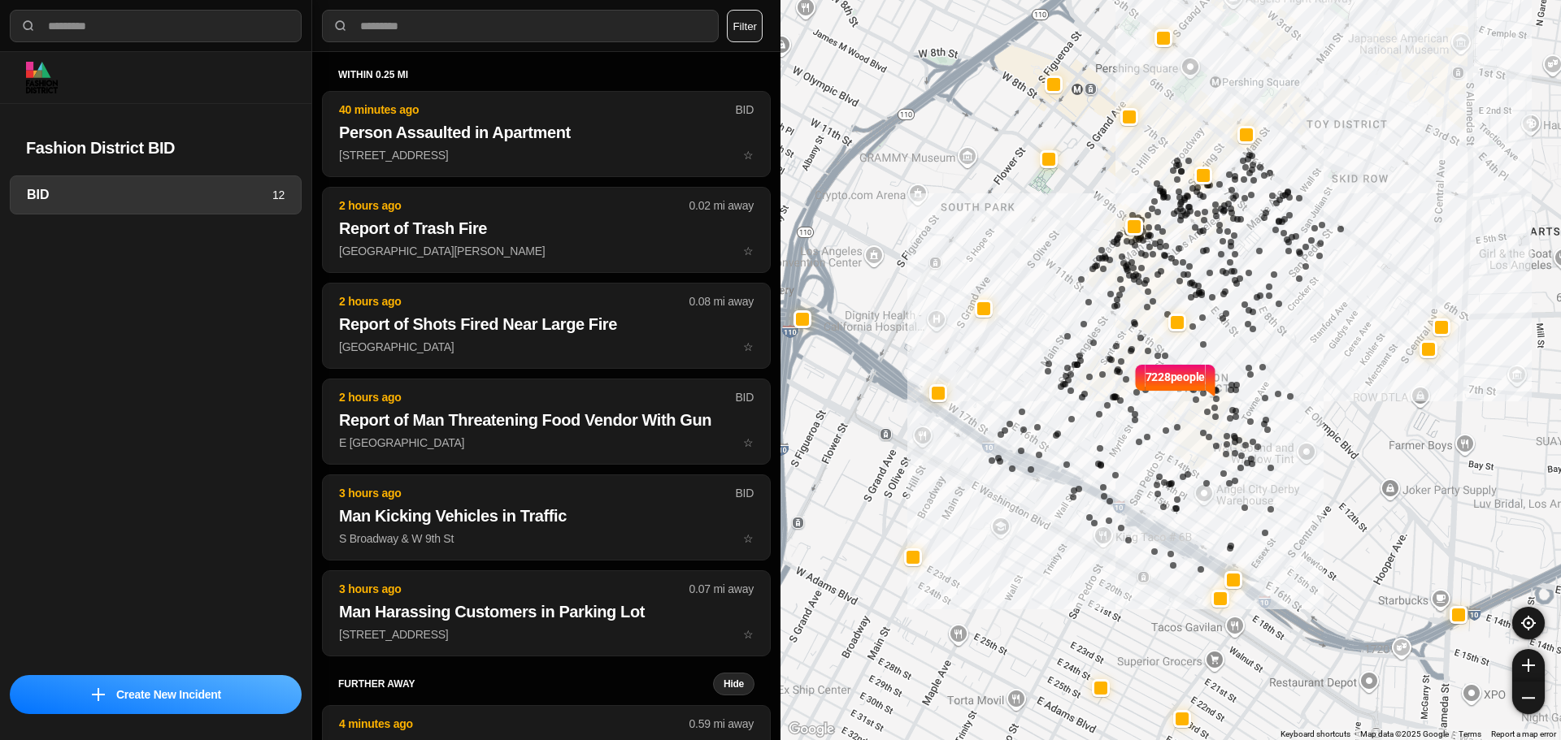
select select "*"
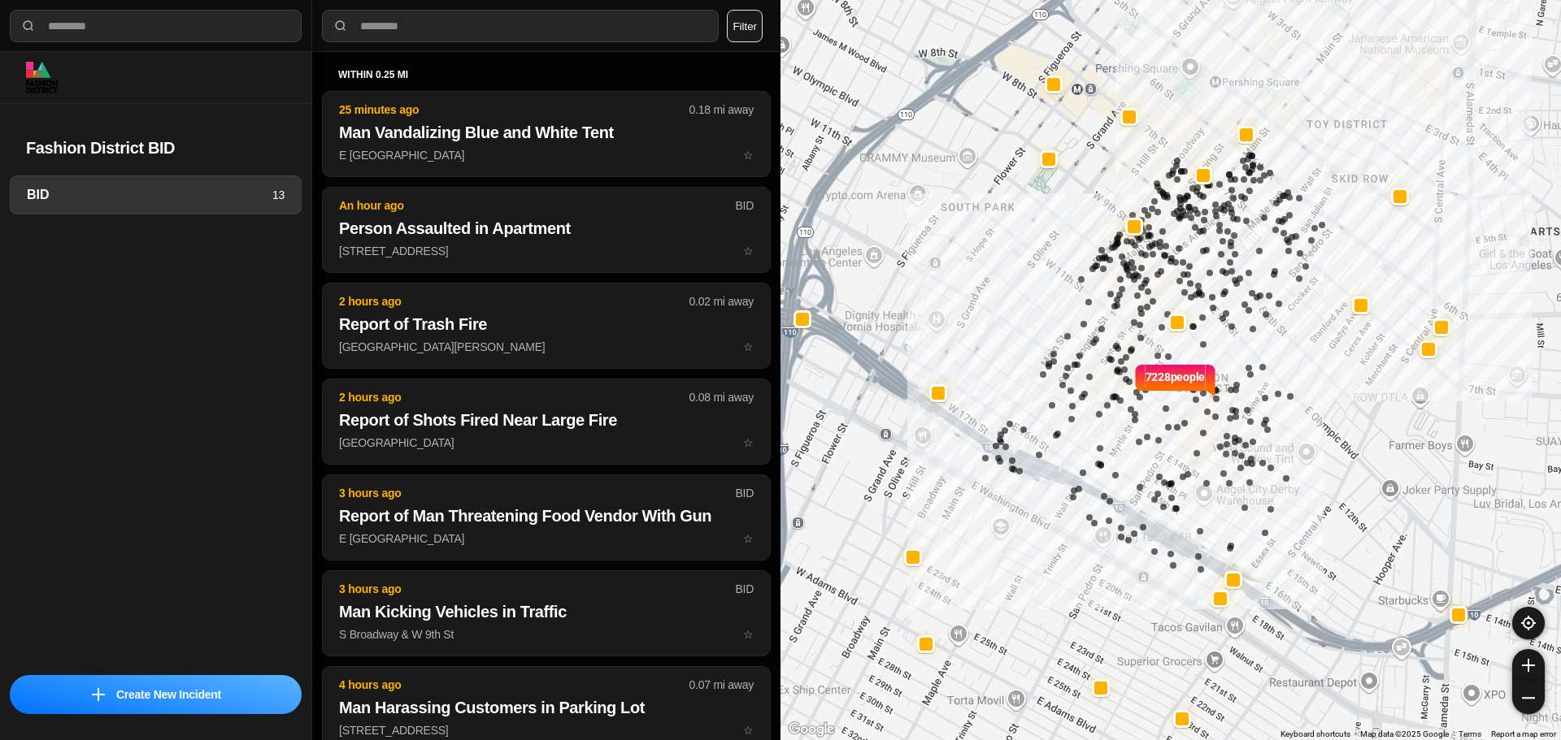
select select "*"
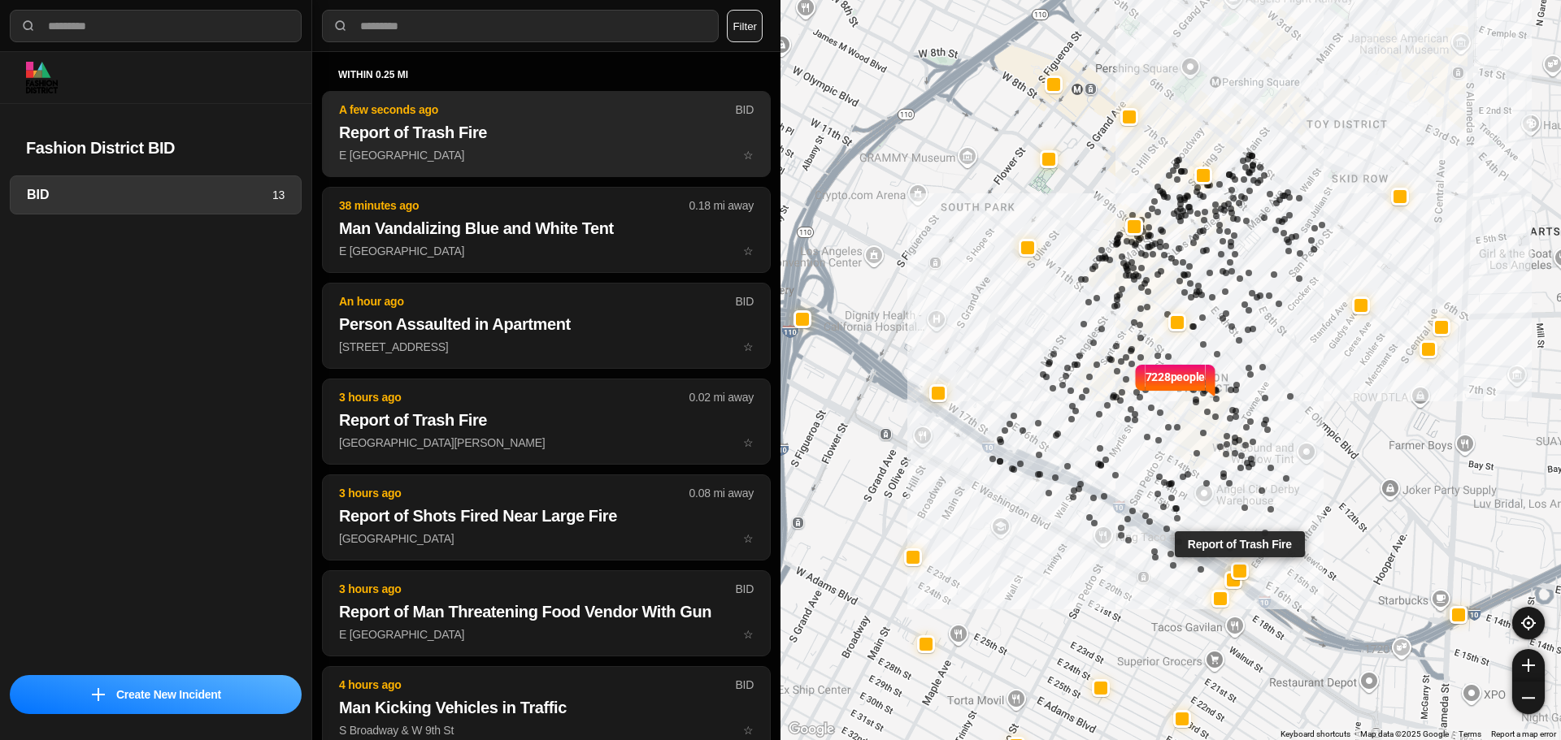
click at [560, 127] on h2 "Report of Trash Fire" at bounding box center [546, 132] width 415 height 23
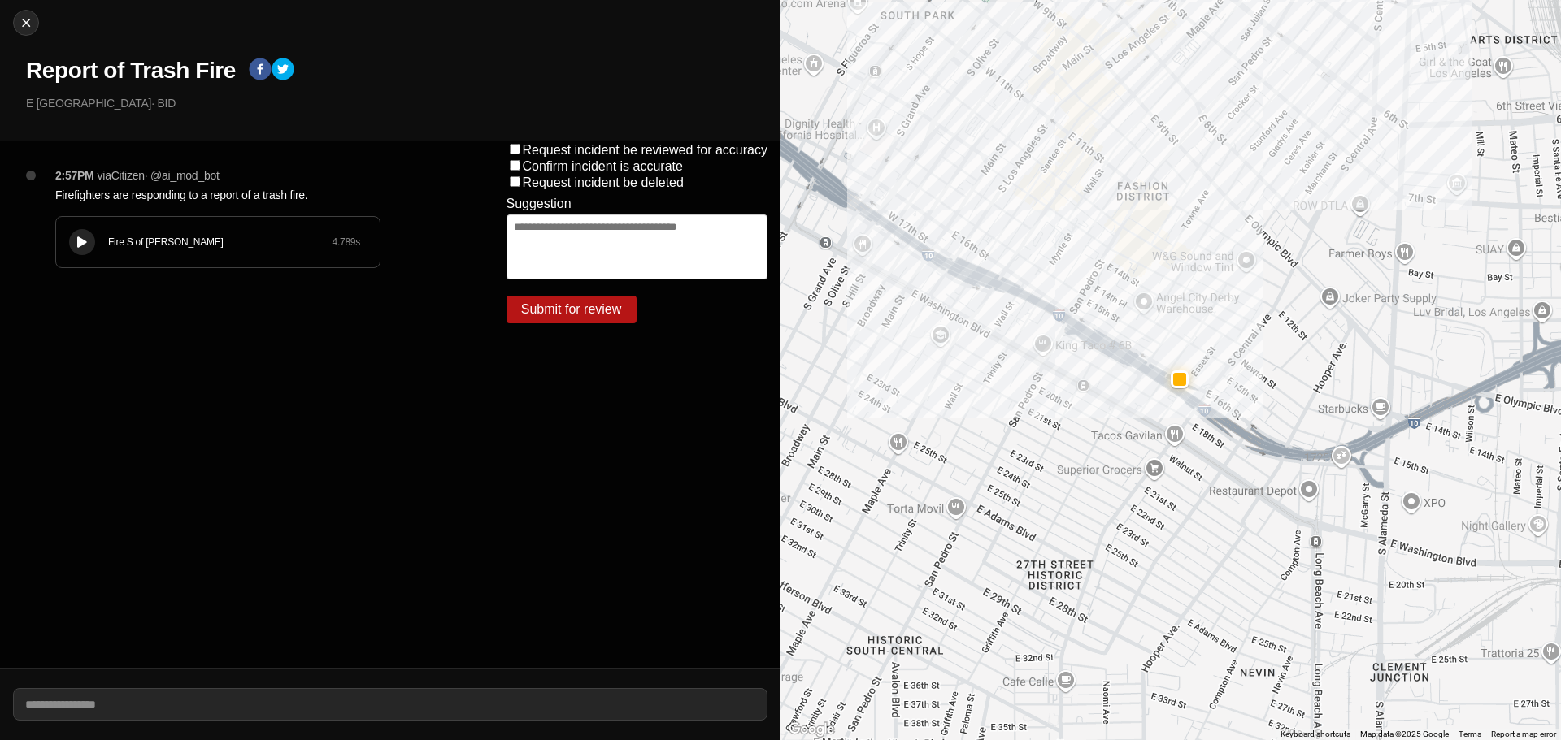
click at [90, 238] on button at bounding box center [82, 242] width 26 height 26
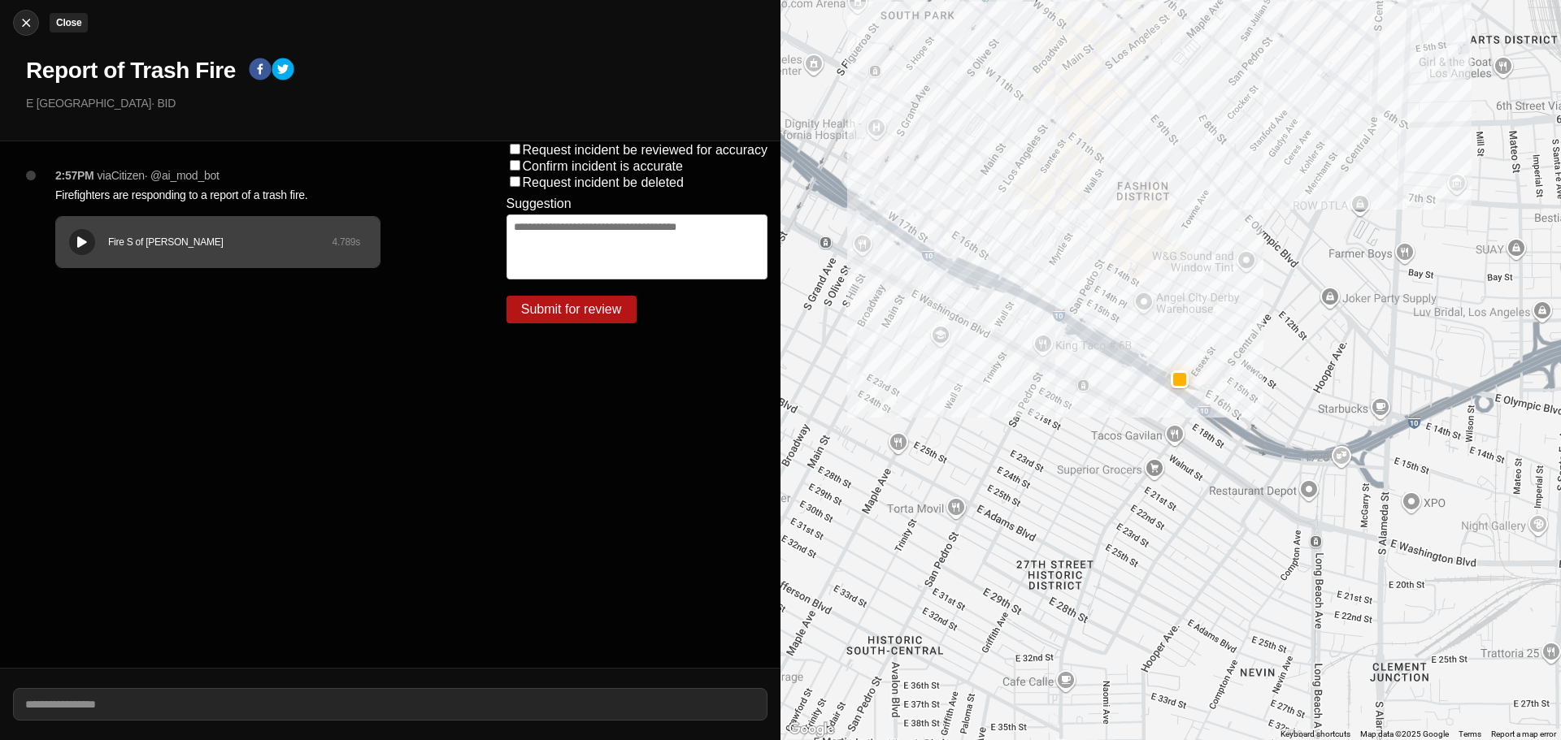
click at [24, 18] on img at bounding box center [26, 23] width 16 height 16
select select "*"
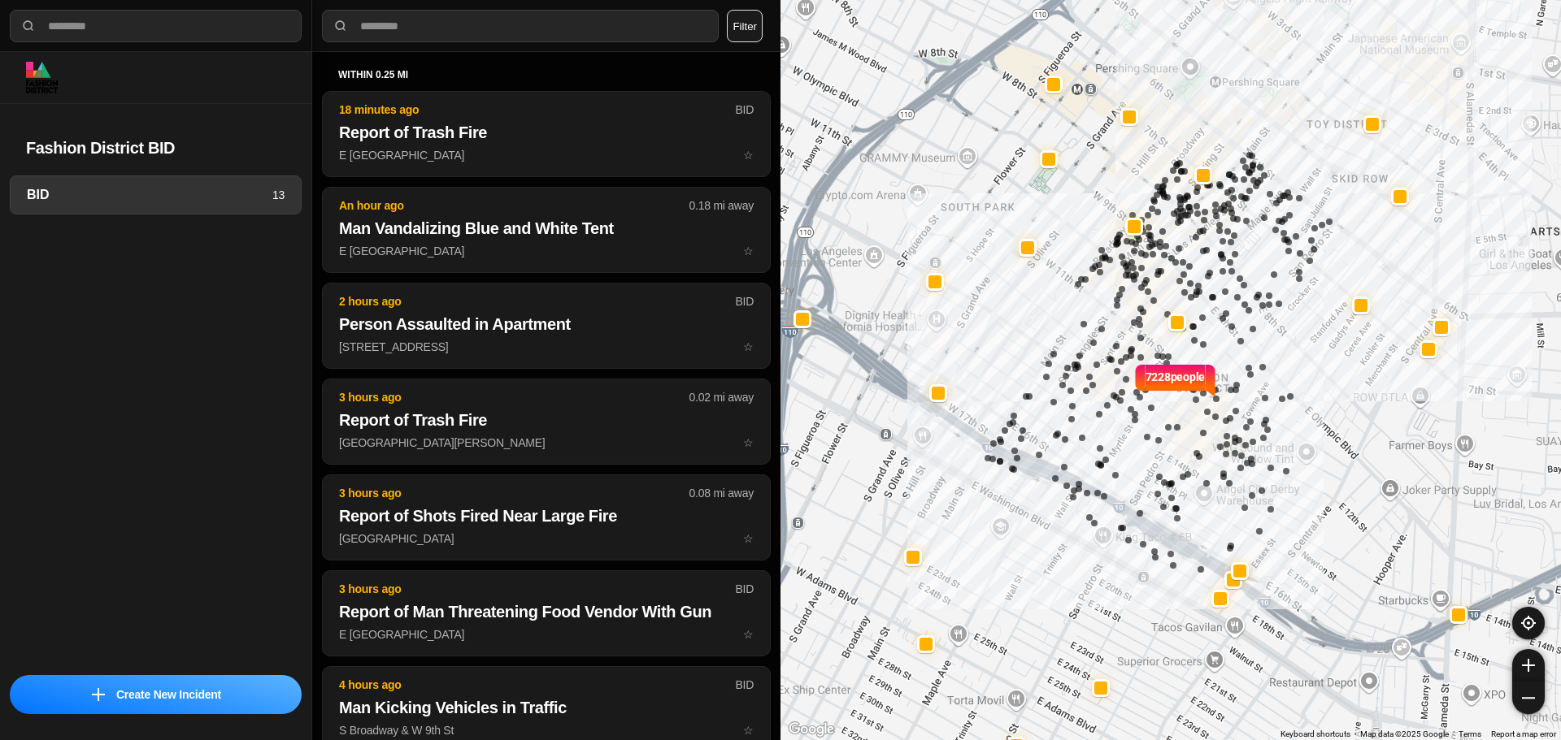
select select "*"
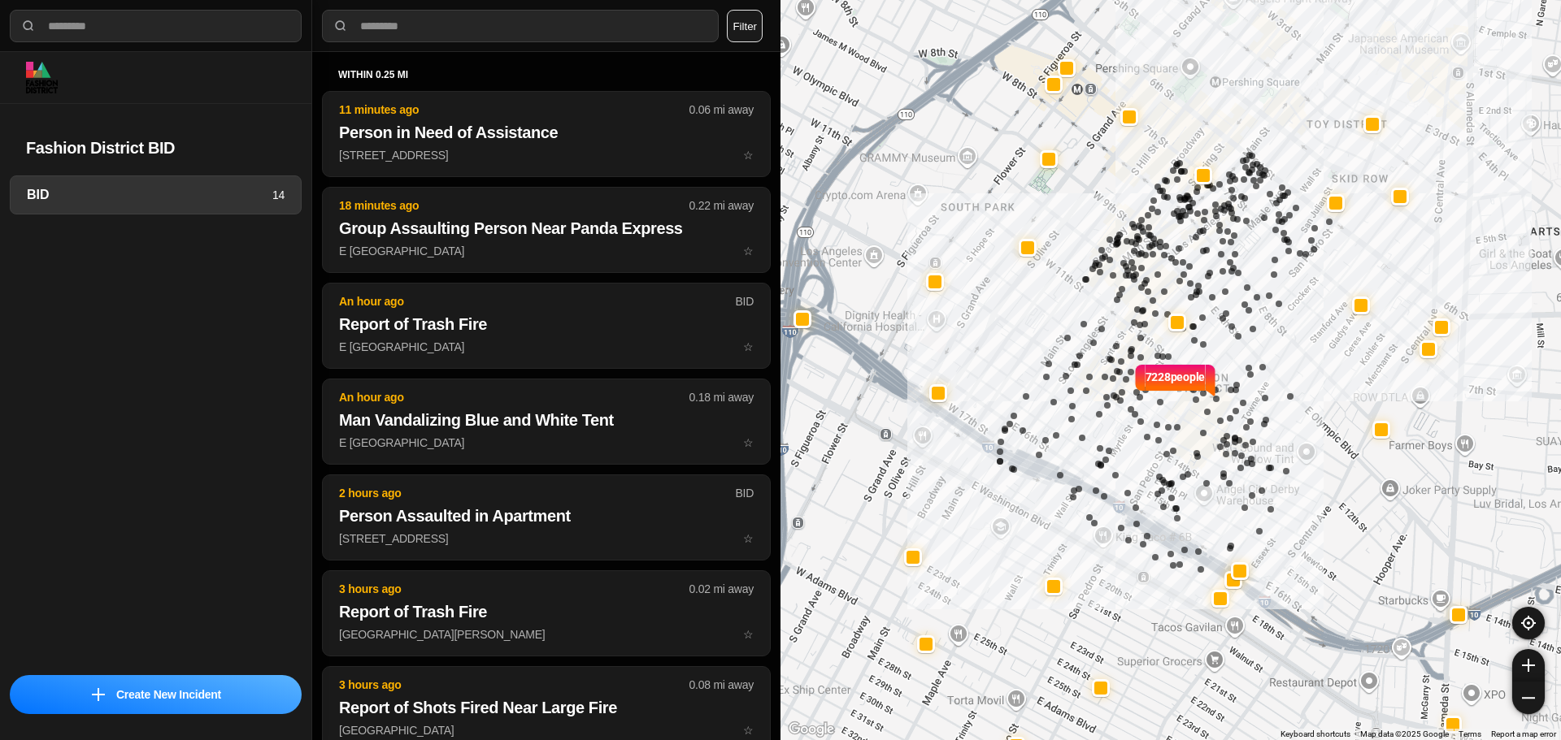
select select "*"
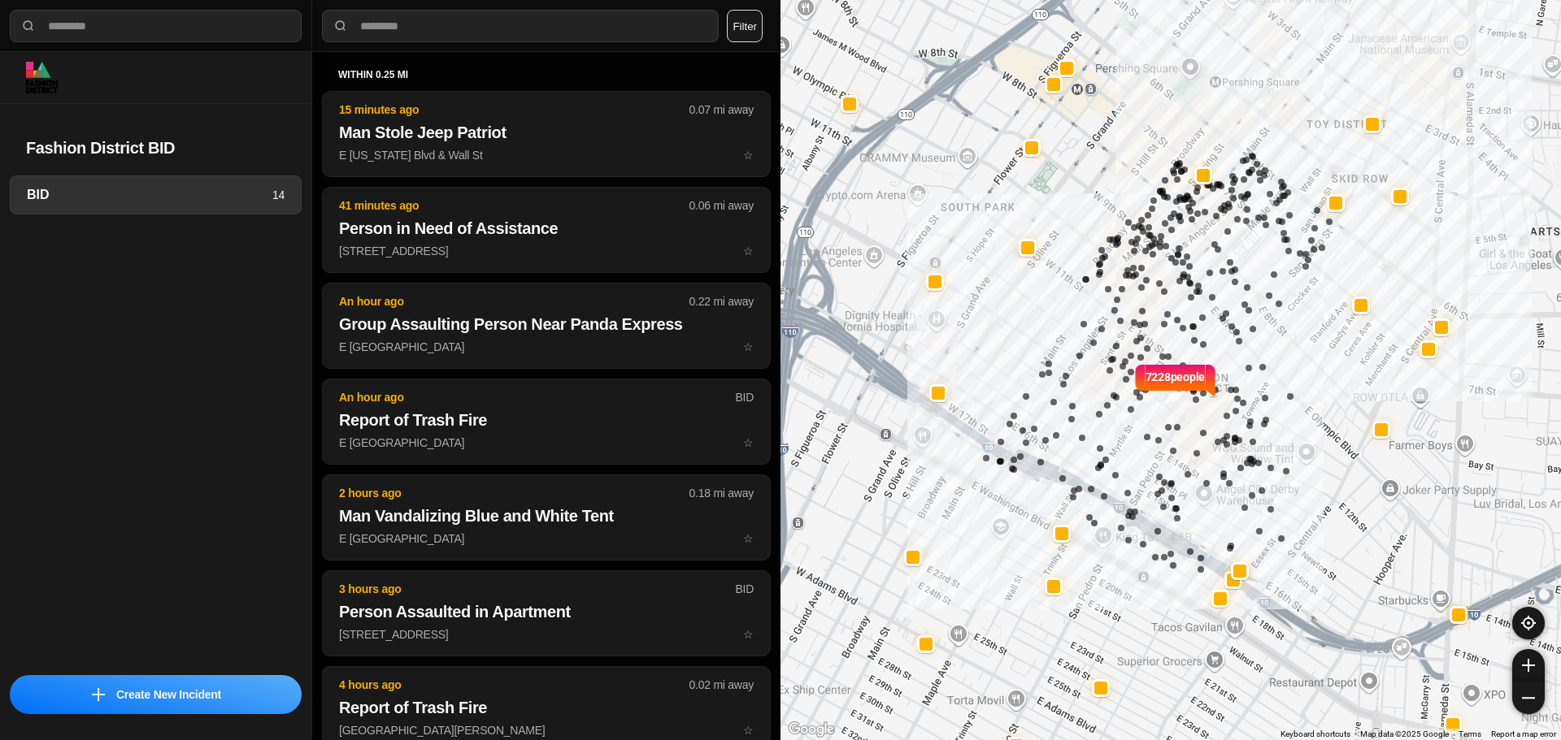
select select "*"
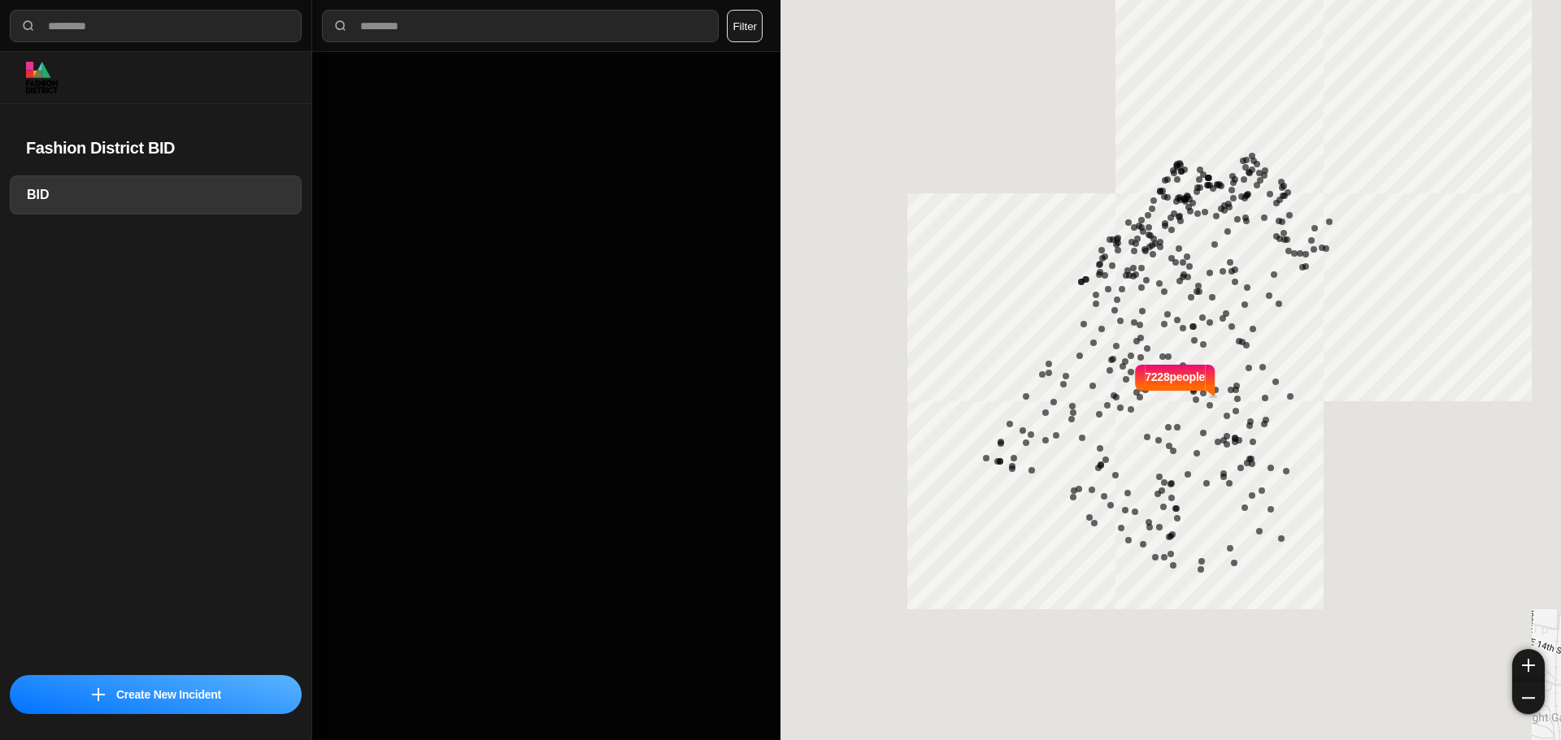
select select "*"
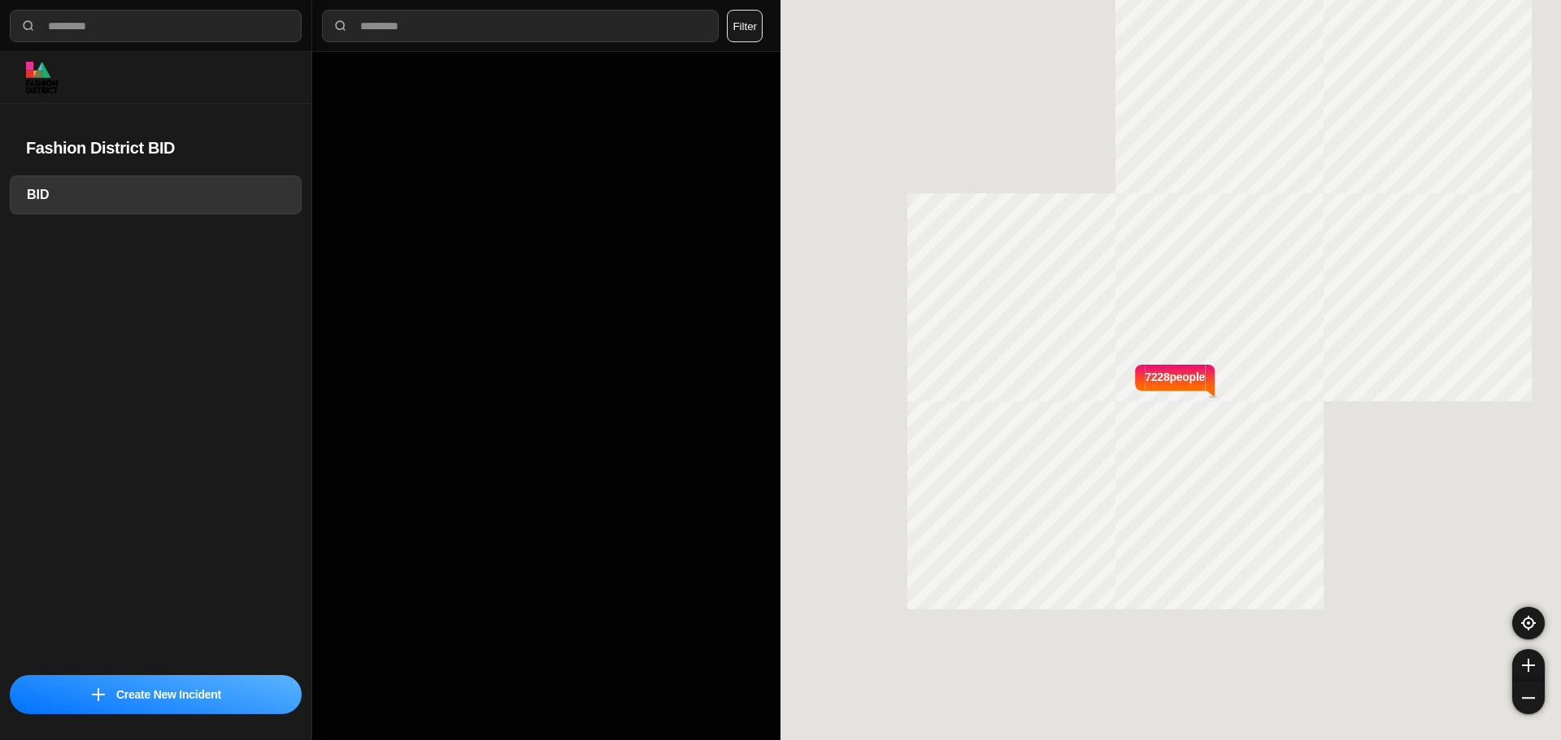
select select "*"
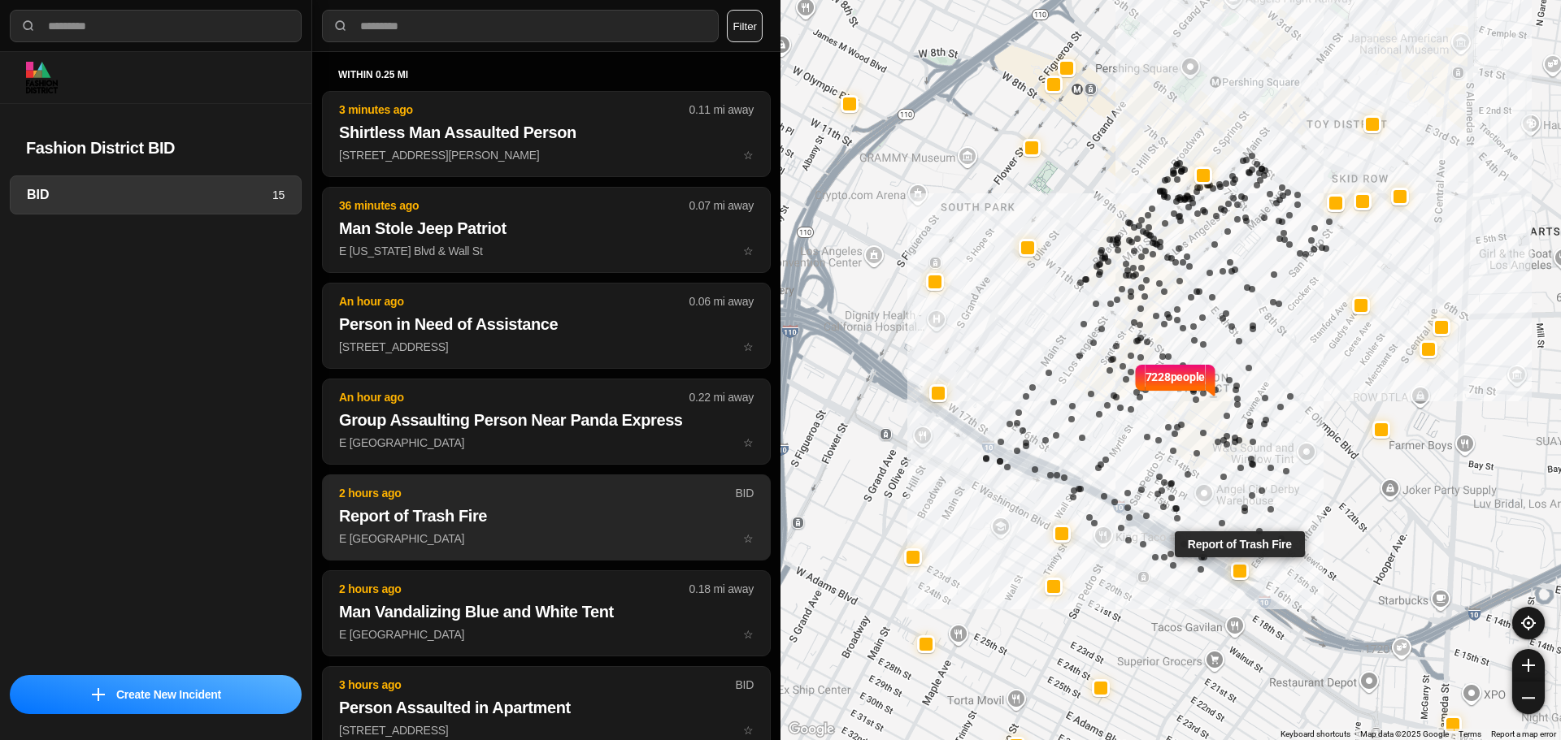
click at [506, 539] on p "E 16th St & Paloma St ☆" at bounding box center [546, 539] width 415 height 16
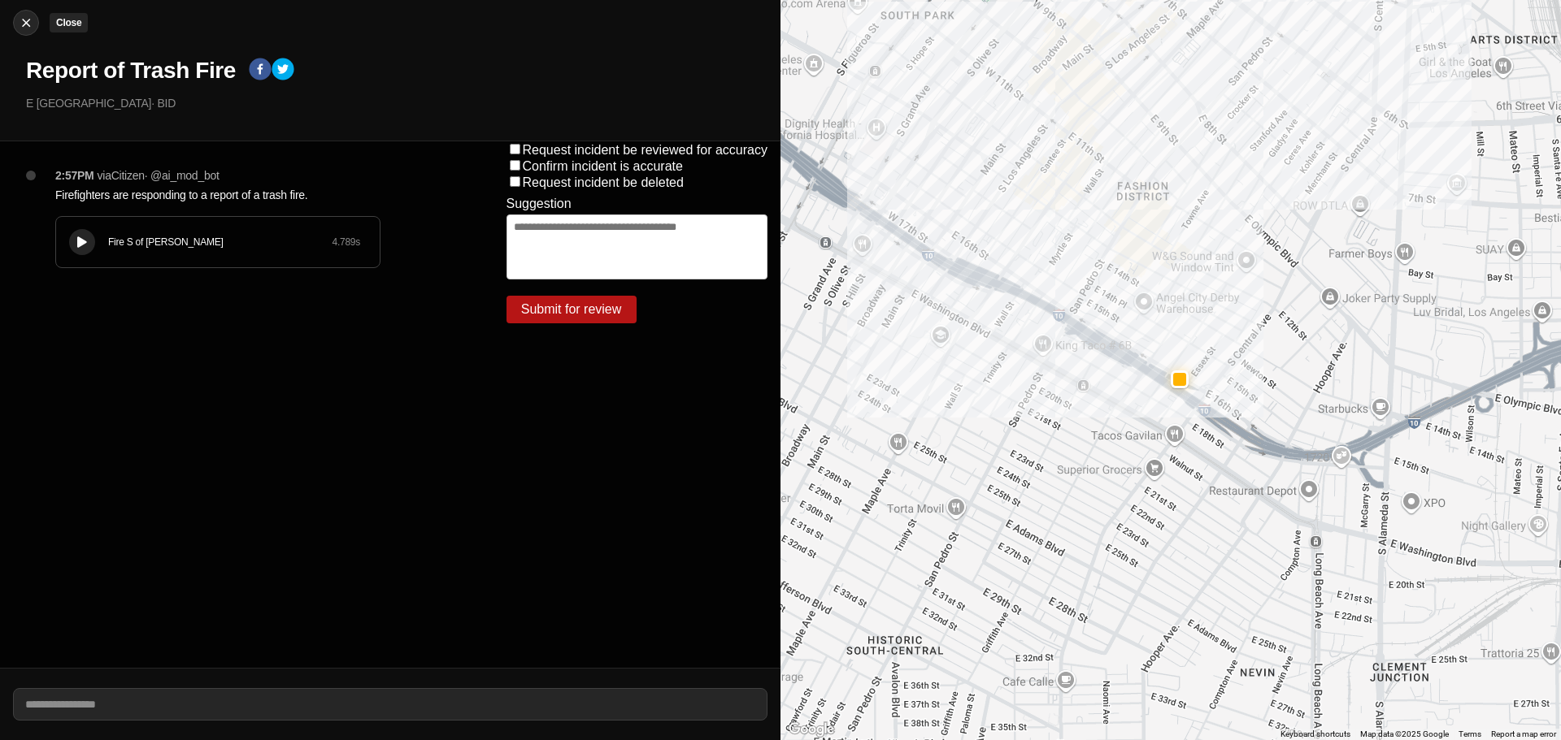
click at [25, 25] on img at bounding box center [26, 23] width 16 height 16
select select "*"
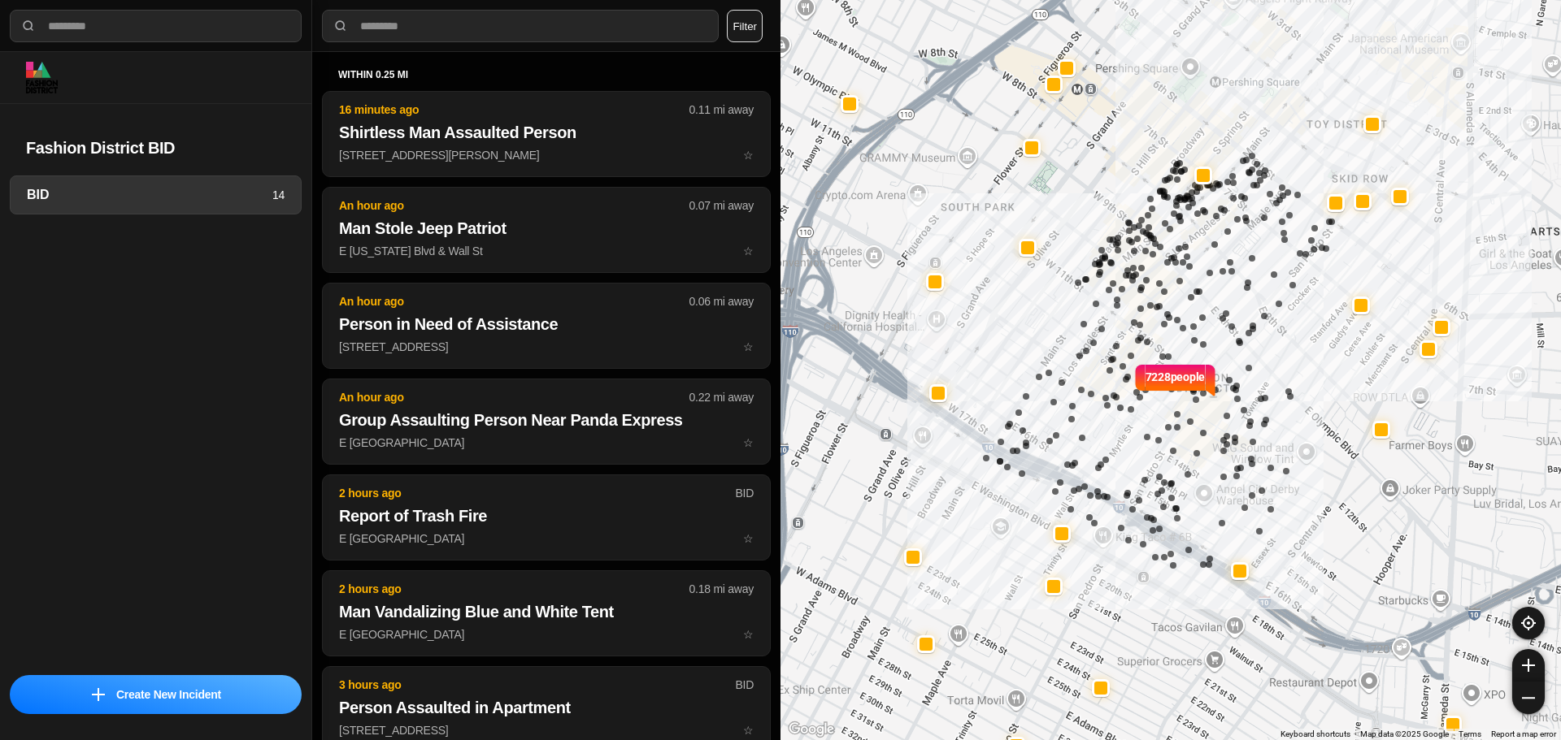
select select "*"
